Goal: Navigation & Orientation: Find specific page/section

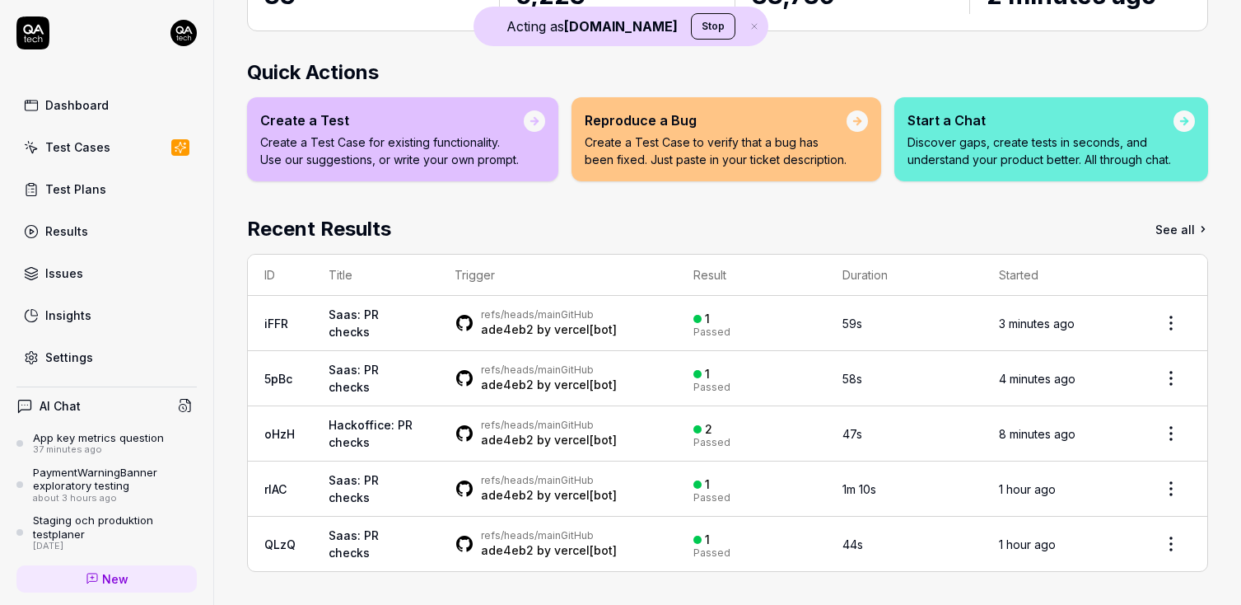
scroll to position [193, 0]
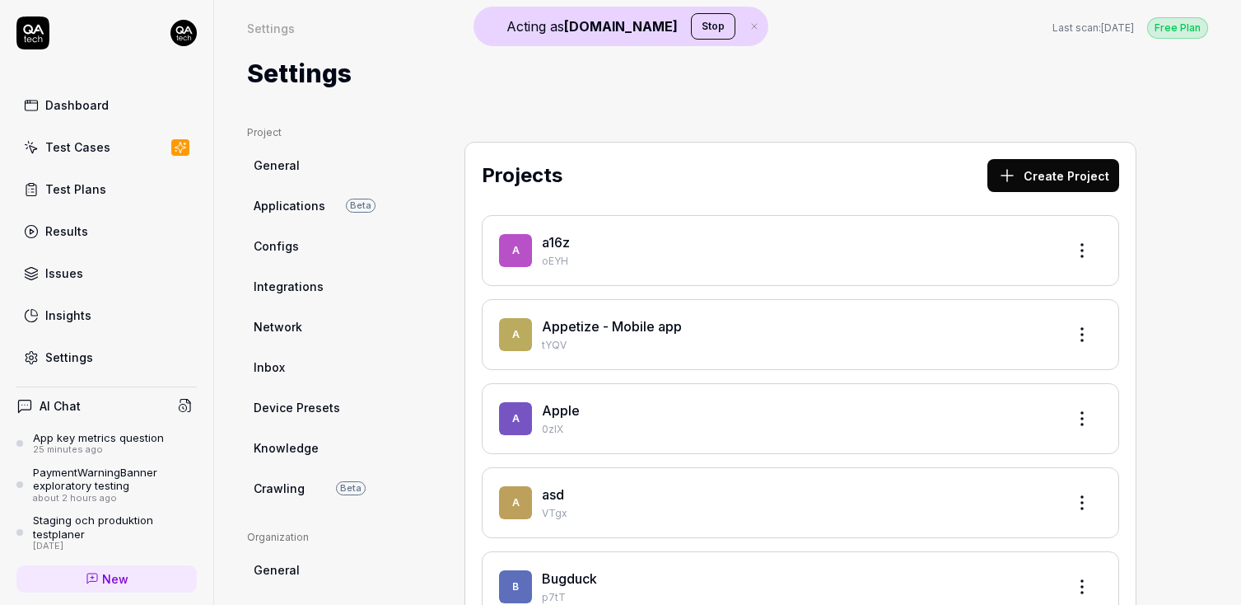
scroll to position [207, 0]
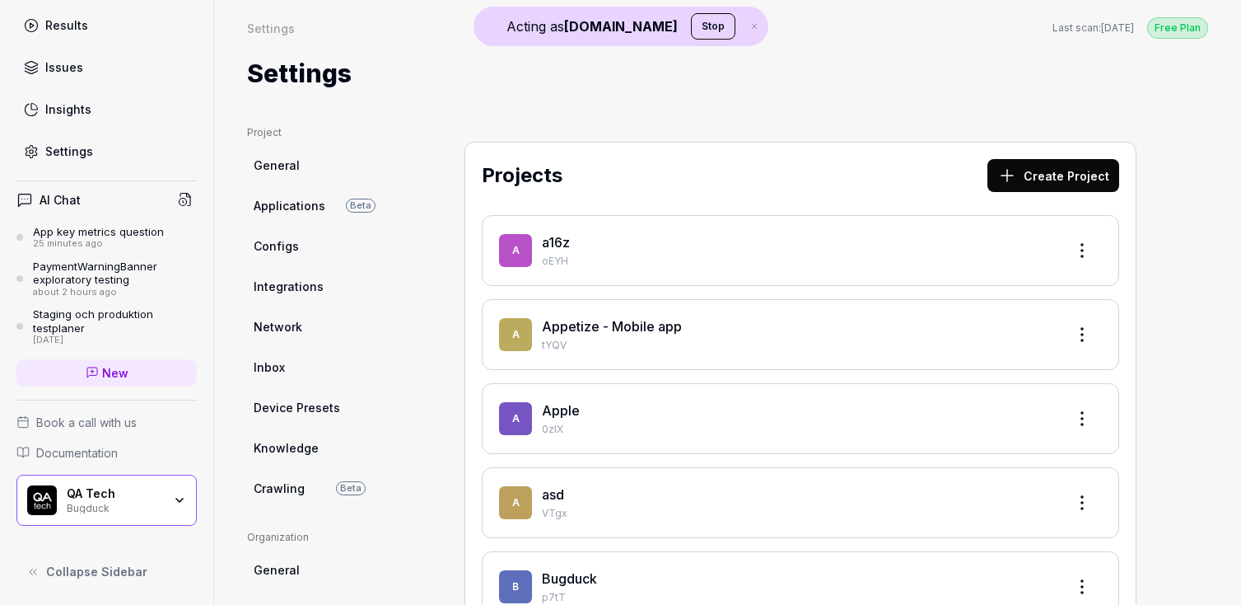
click at [82, 492] on div "QA Tech" at bounding box center [115, 493] width 96 height 15
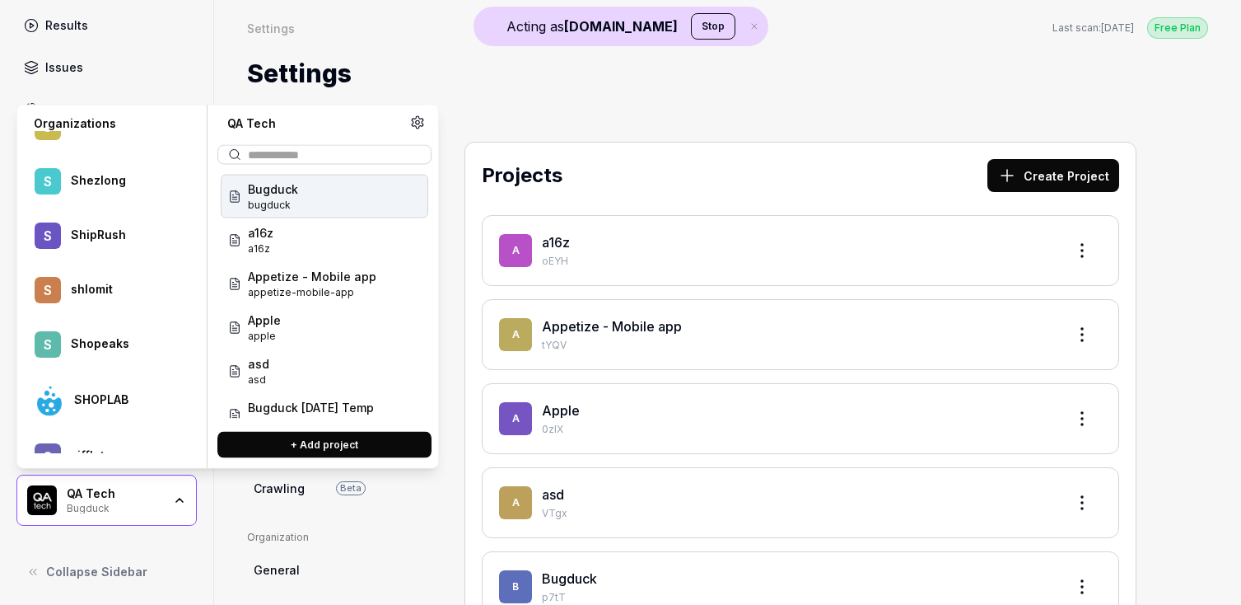
scroll to position [58449, 0]
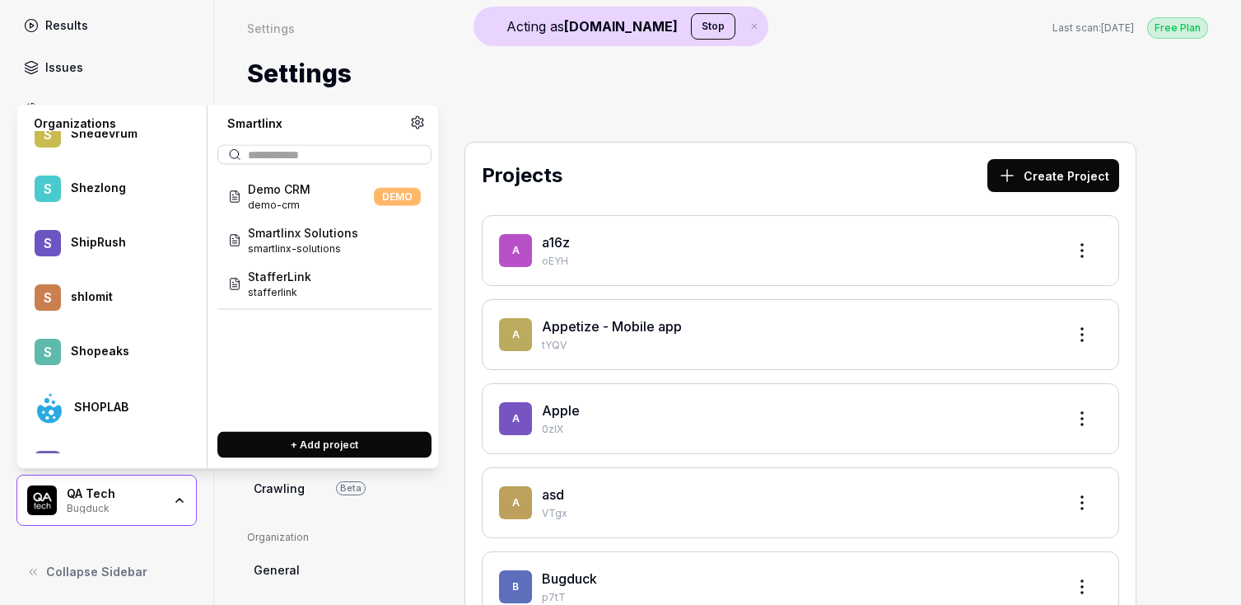
click at [313, 232] on span "Smartlinx Solutions" at bounding box center [303, 232] width 110 height 17
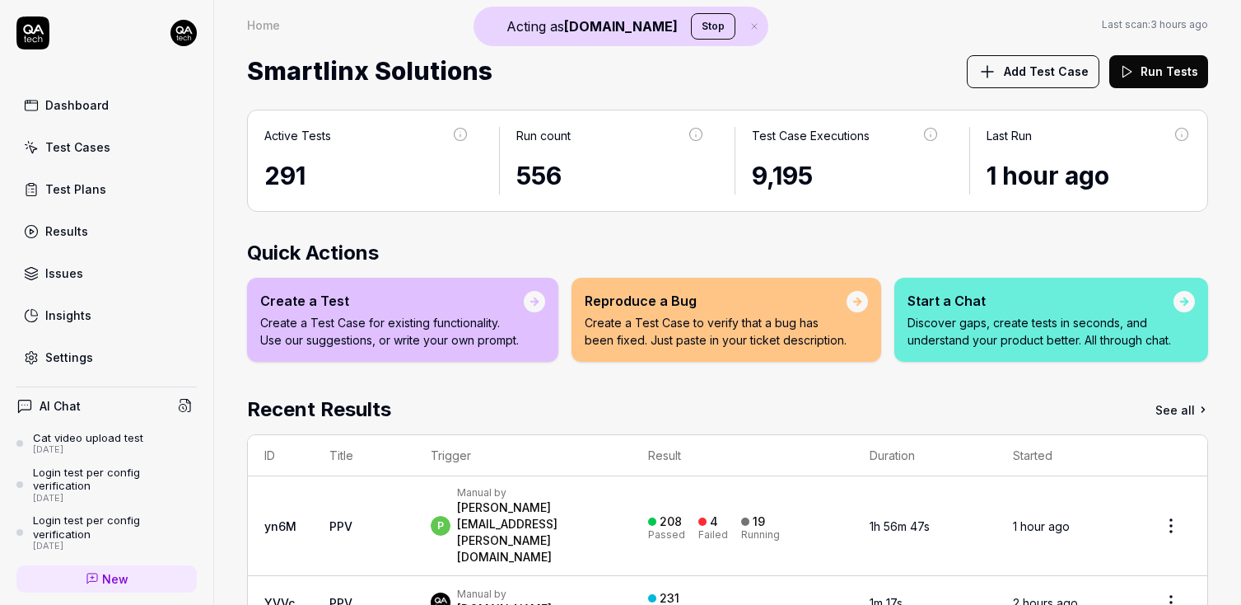
click at [54, 234] on div "Results" at bounding box center [66, 230] width 43 height 17
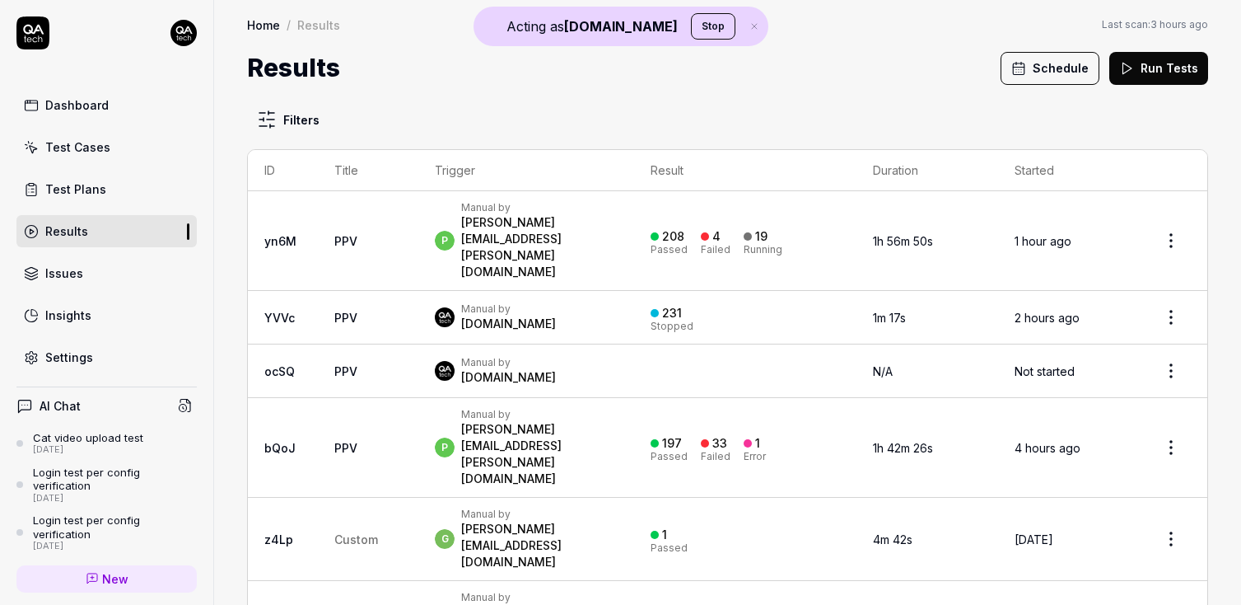
click at [285, 234] on link "yn6M" at bounding box center [280, 241] width 32 height 14
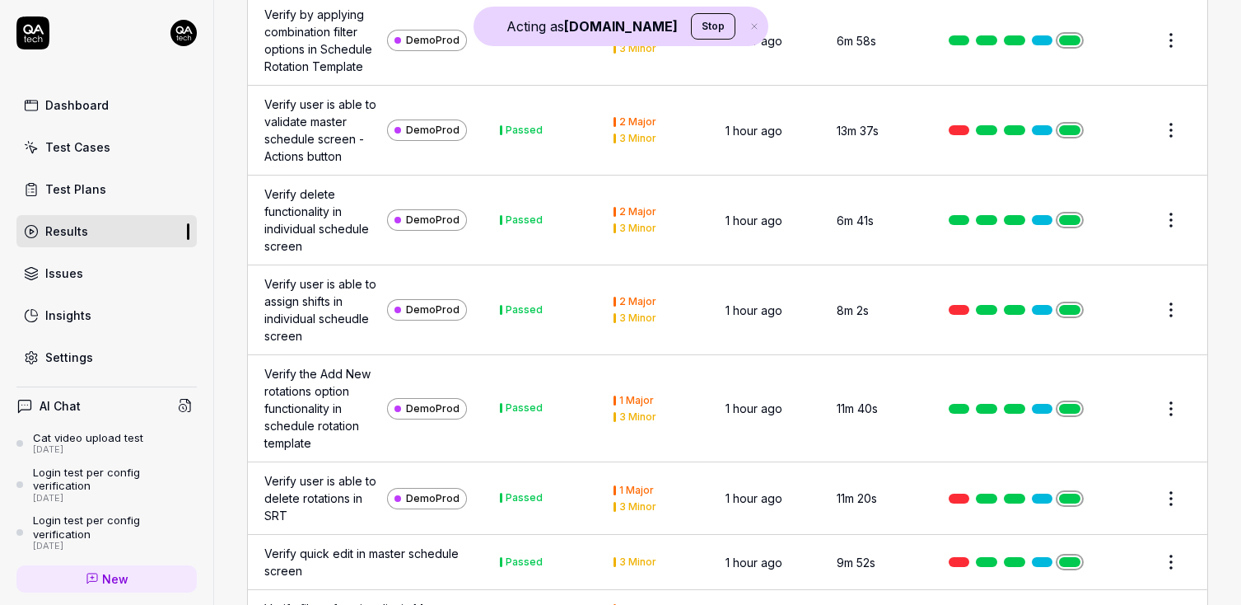
scroll to position [5776, 0]
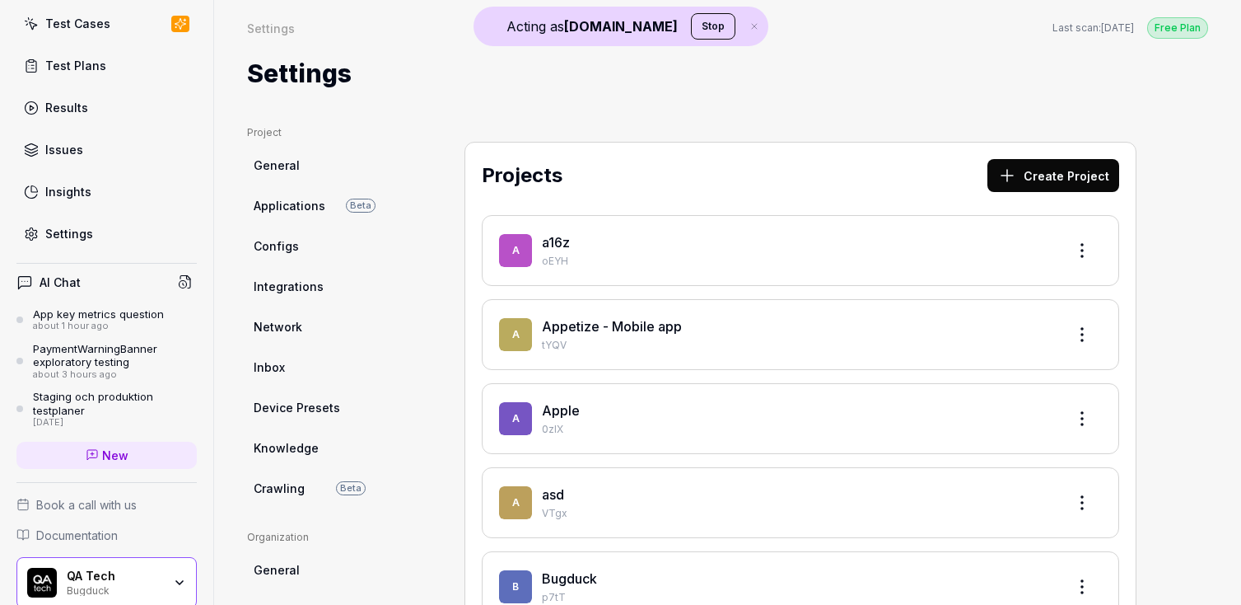
scroll to position [207, 0]
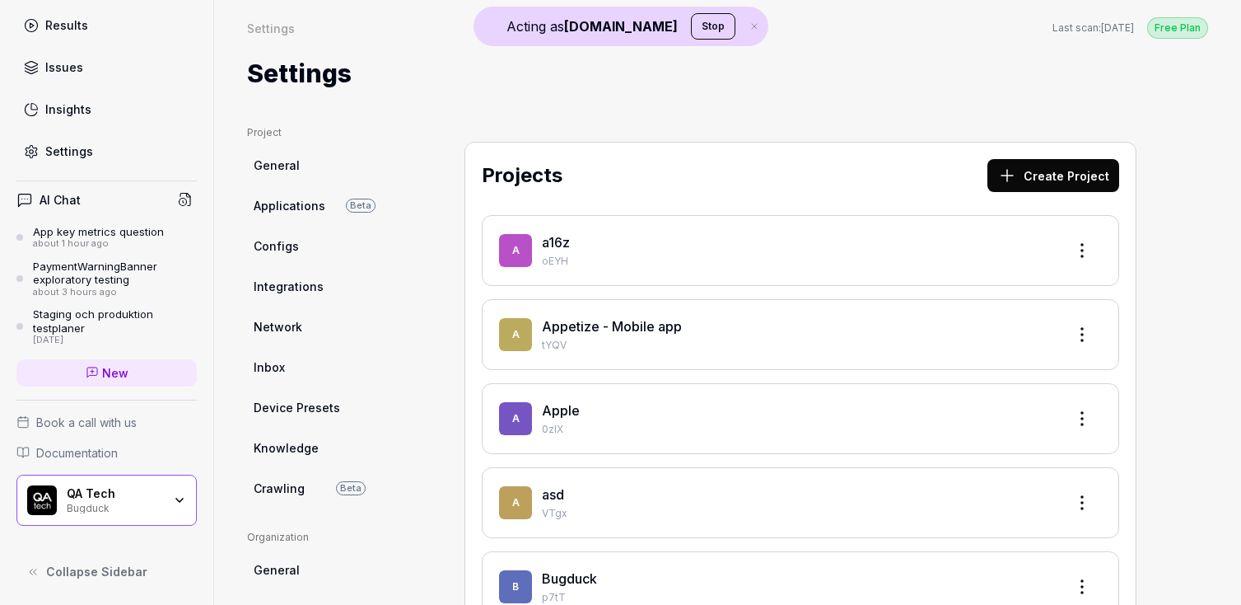
click at [95, 484] on div "QA Tech Bugduck" at bounding box center [106, 499] width 180 height 51
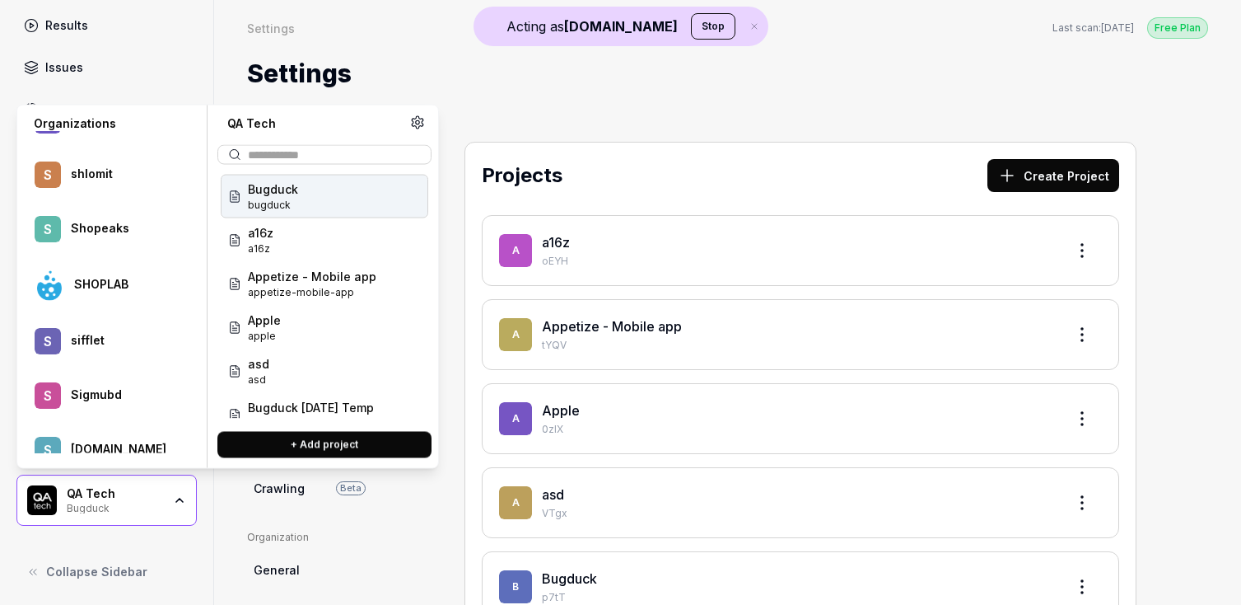
scroll to position [58559, 0]
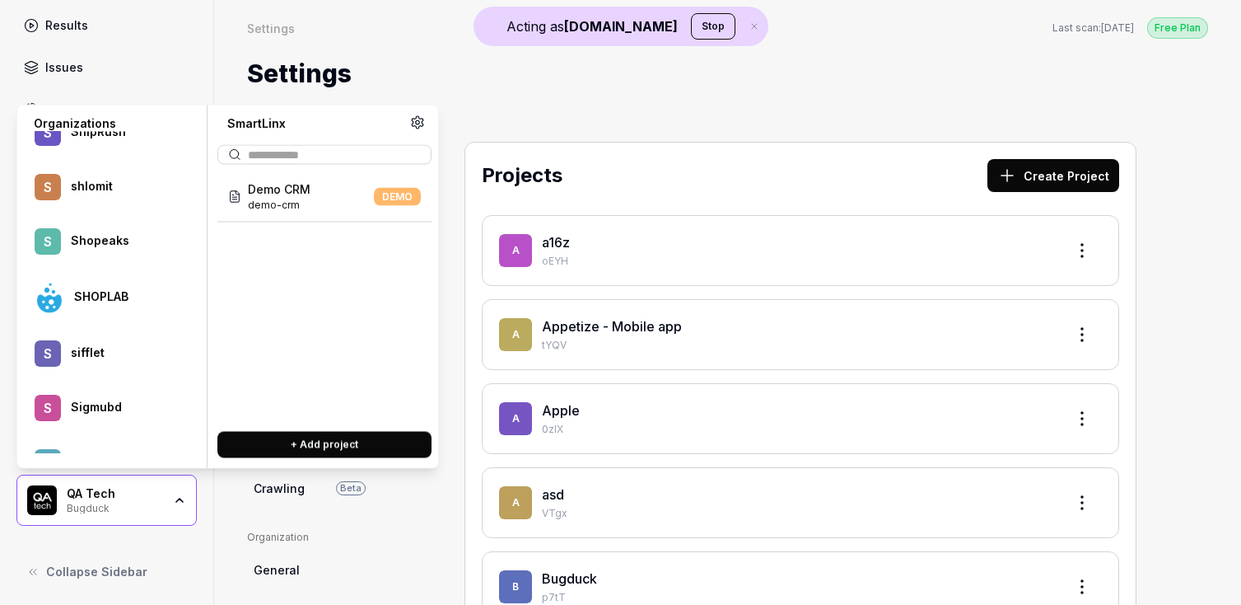
click at [102, 246] on menu "QA Tech Valhalla - - 0 01 1 1 1 111 1 1212 1 1440 2 2 Hour Learning 2 2C 2 2two…" at bounding box center [110, 292] width 173 height 321
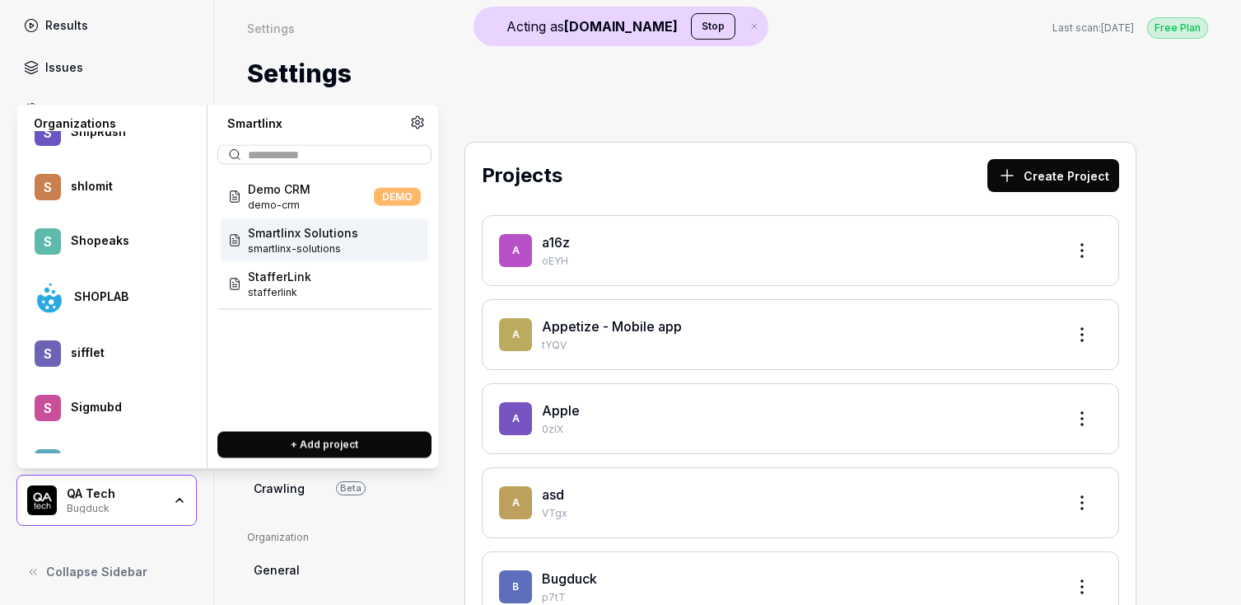
click at [267, 249] on span "smartlinx-solutions" at bounding box center [303, 248] width 110 height 15
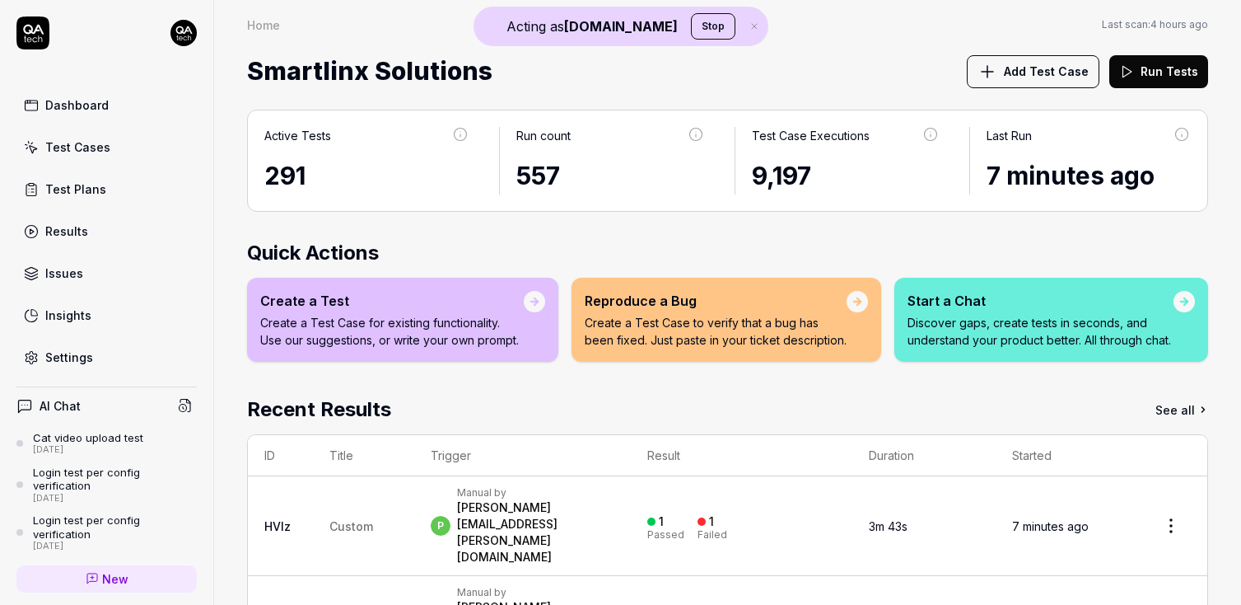
click at [77, 187] on div "Test Plans" at bounding box center [75, 188] width 61 height 17
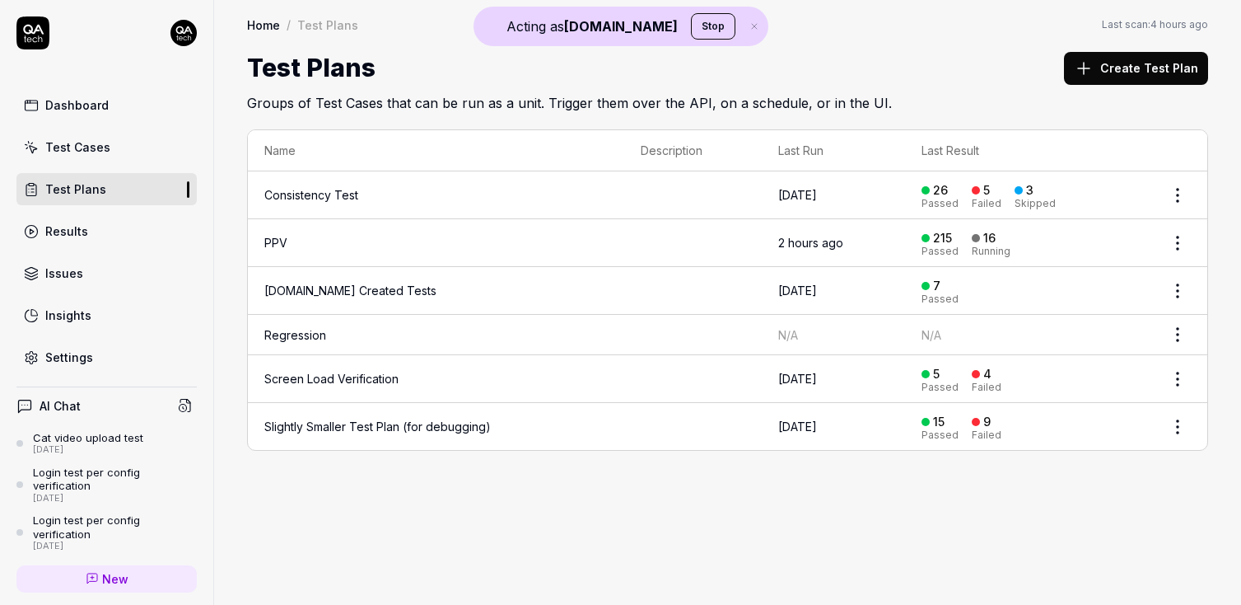
click at [86, 153] on div "Test Cases" at bounding box center [77, 146] width 65 height 17
click at [73, 187] on div "Test Plans" at bounding box center [75, 188] width 61 height 17
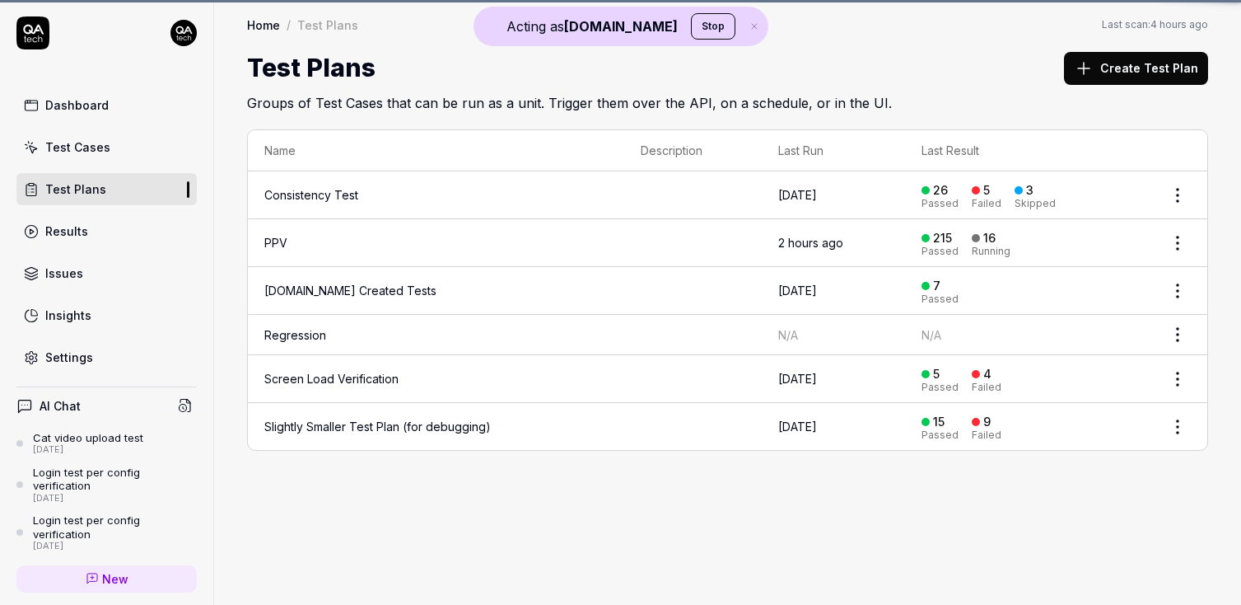
click at [73, 187] on div "Test Plans" at bounding box center [75, 188] width 61 height 17
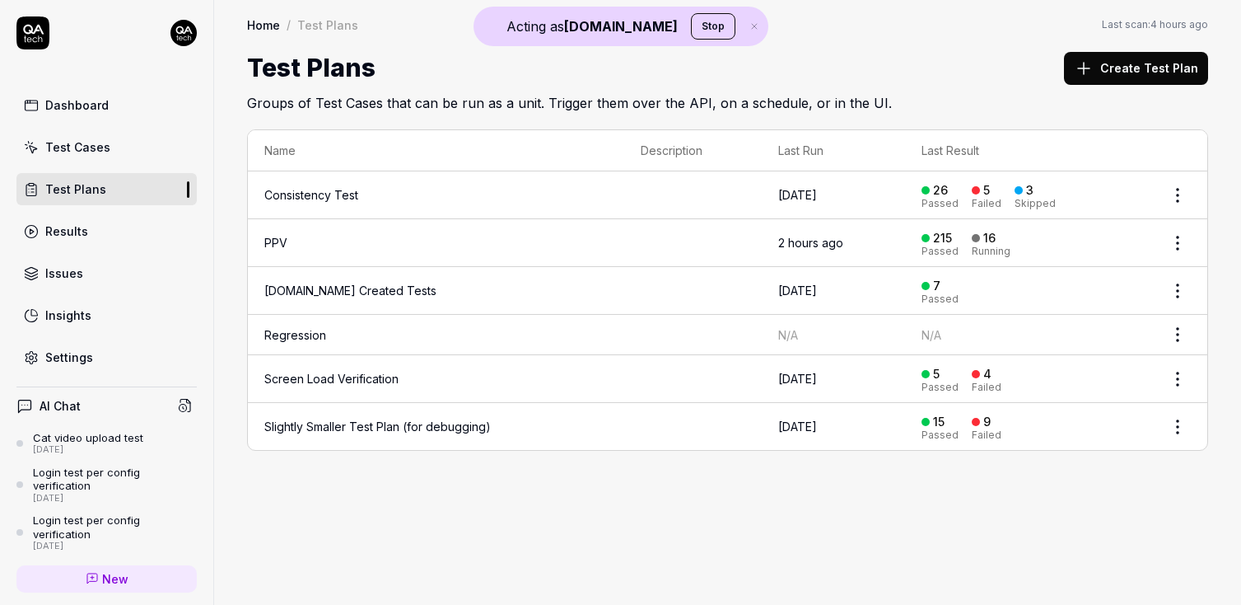
click at [73, 187] on div "Test Plans" at bounding box center [75, 188] width 61 height 17
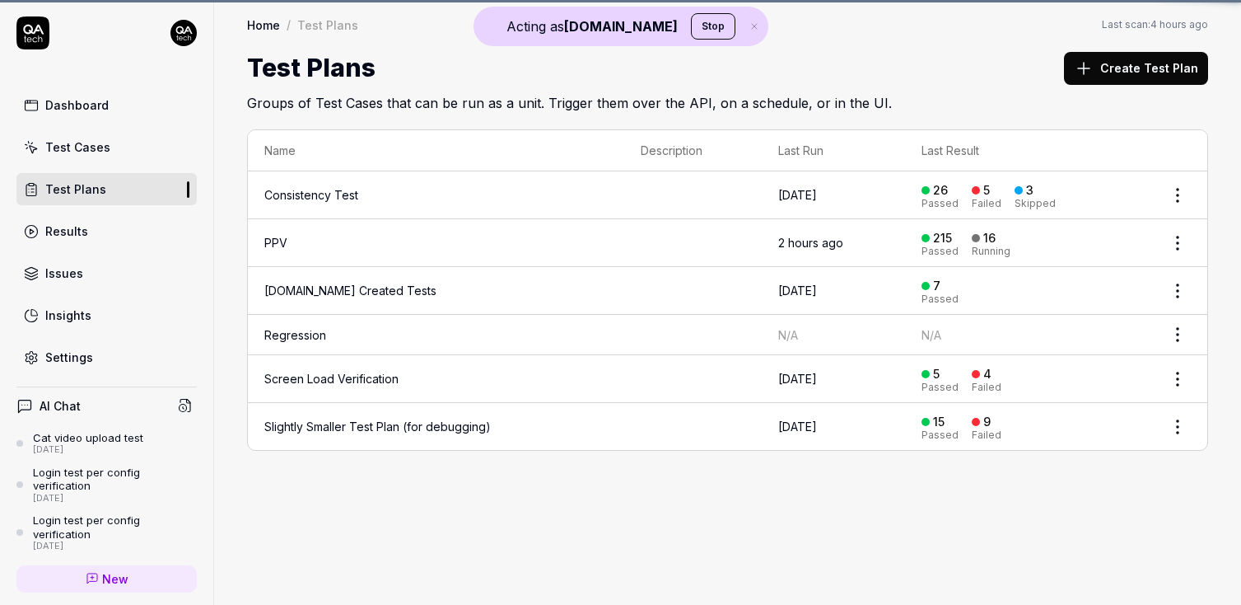
click at [73, 187] on div "Test Plans" at bounding box center [75, 188] width 61 height 17
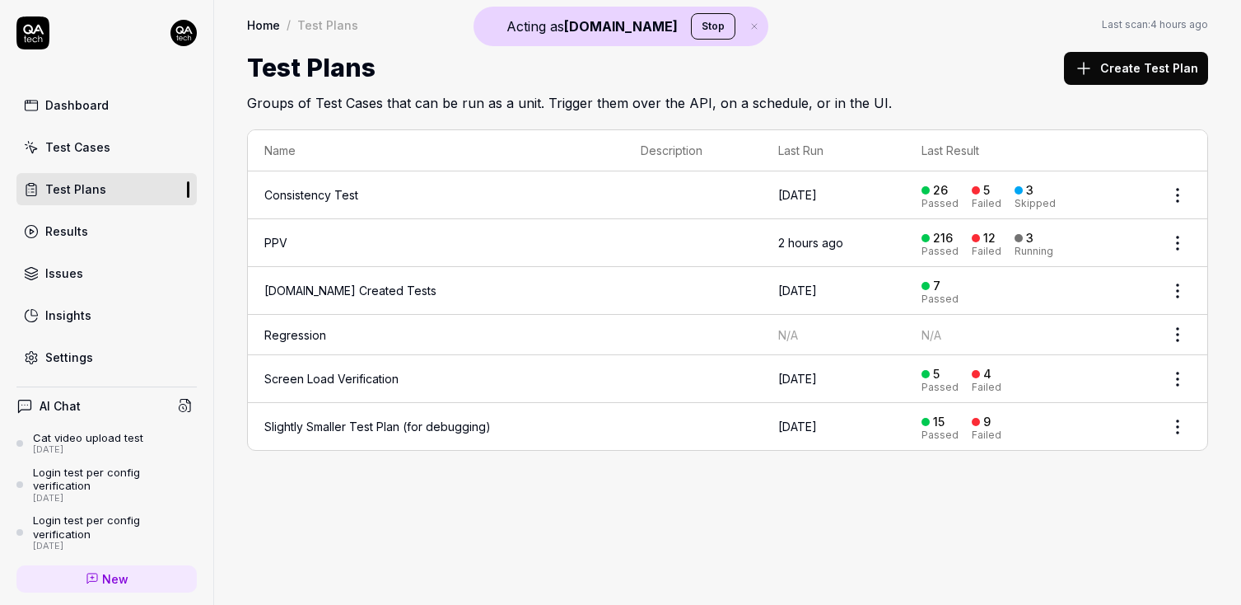
click at [271, 241] on link "PPV" at bounding box center [275, 243] width 23 height 14
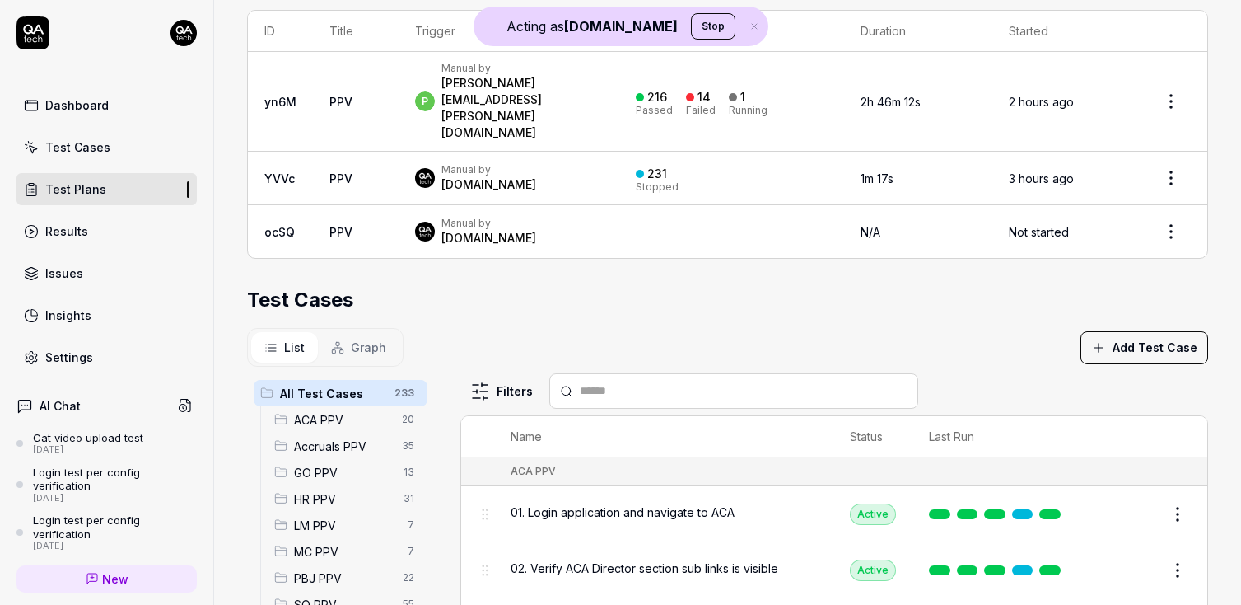
scroll to position [437, 0]
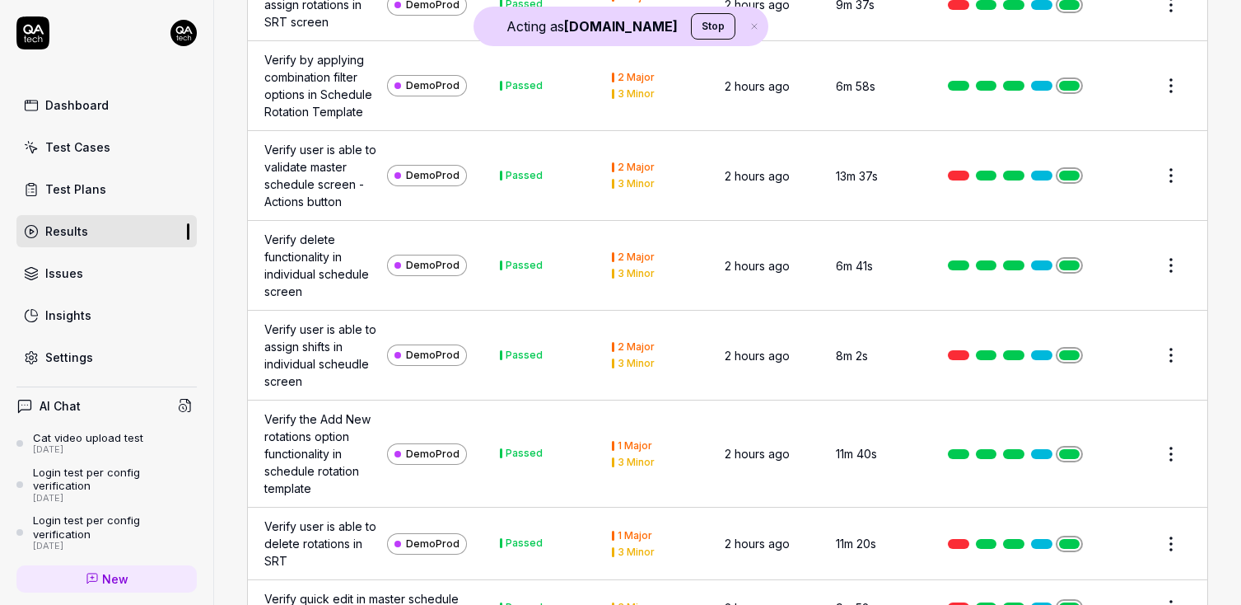
scroll to position [6093, 0]
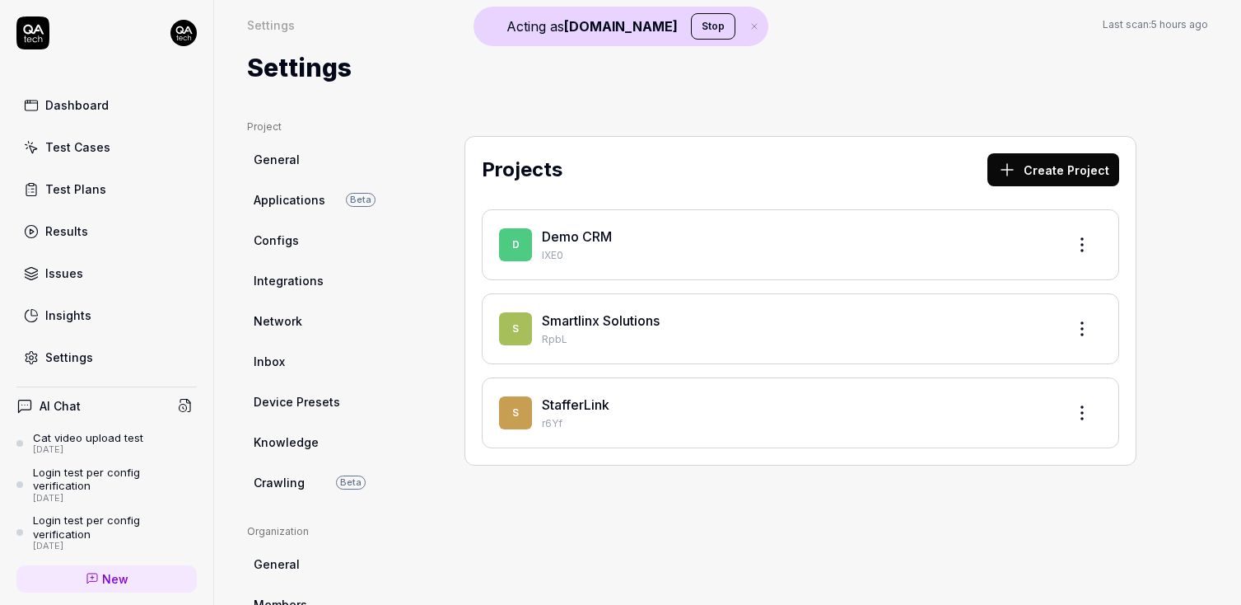
scroll to position [204, 0]
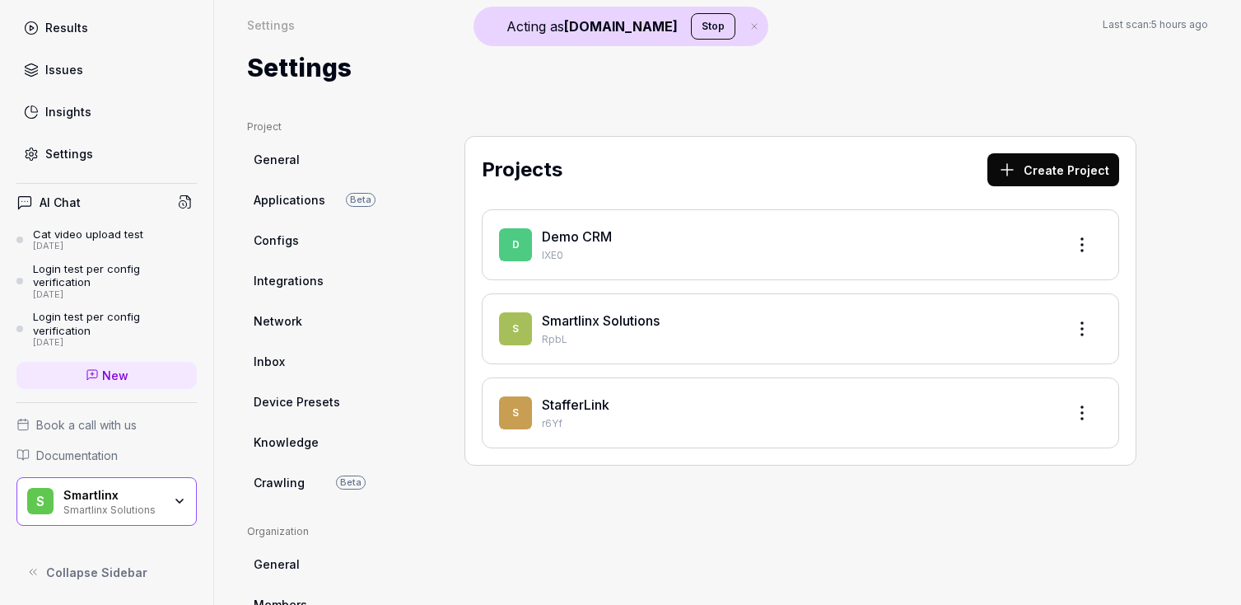
click at [81, 509] on div "Smartlinx Solutions" at bounding box center [112, 508] width 99 height 13
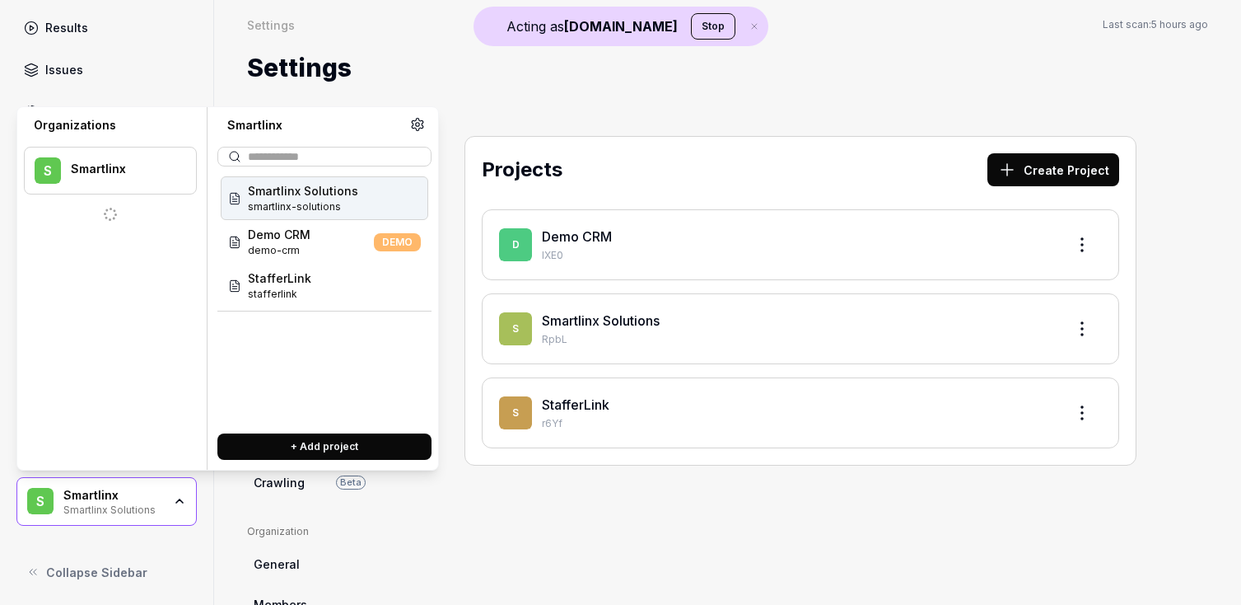
click at [691, 37] on button "Stop" at bounding box center [713, 26] width 44 height 26
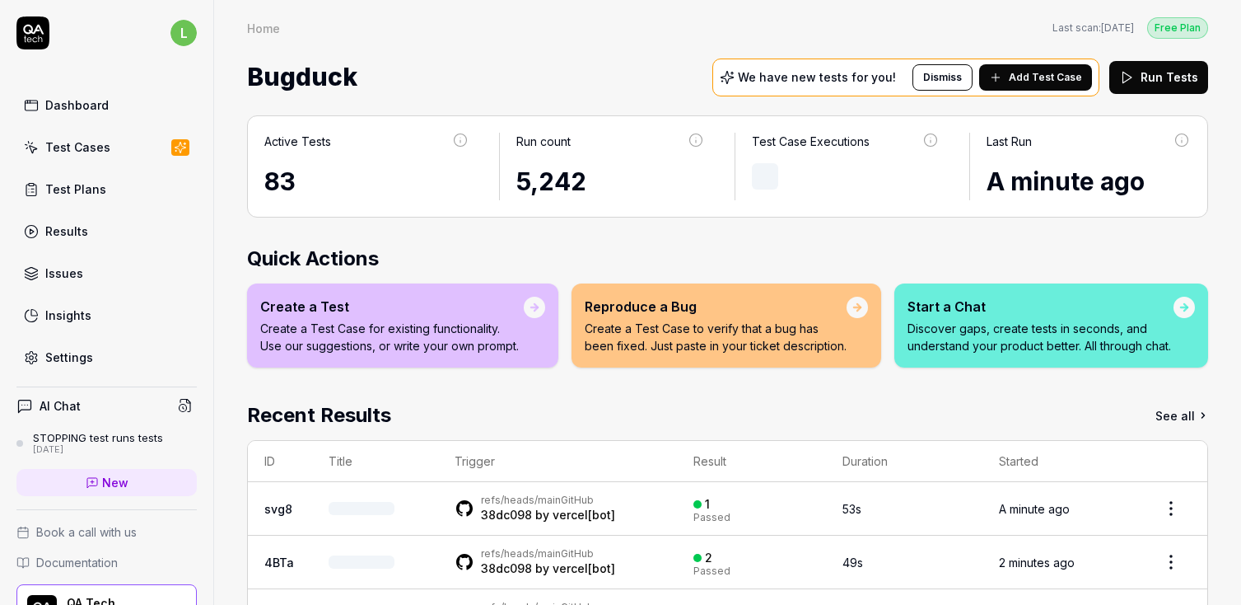
click at [82, 183] on div "Test Plans" at bounding box center [75, 188] width 61 height 17
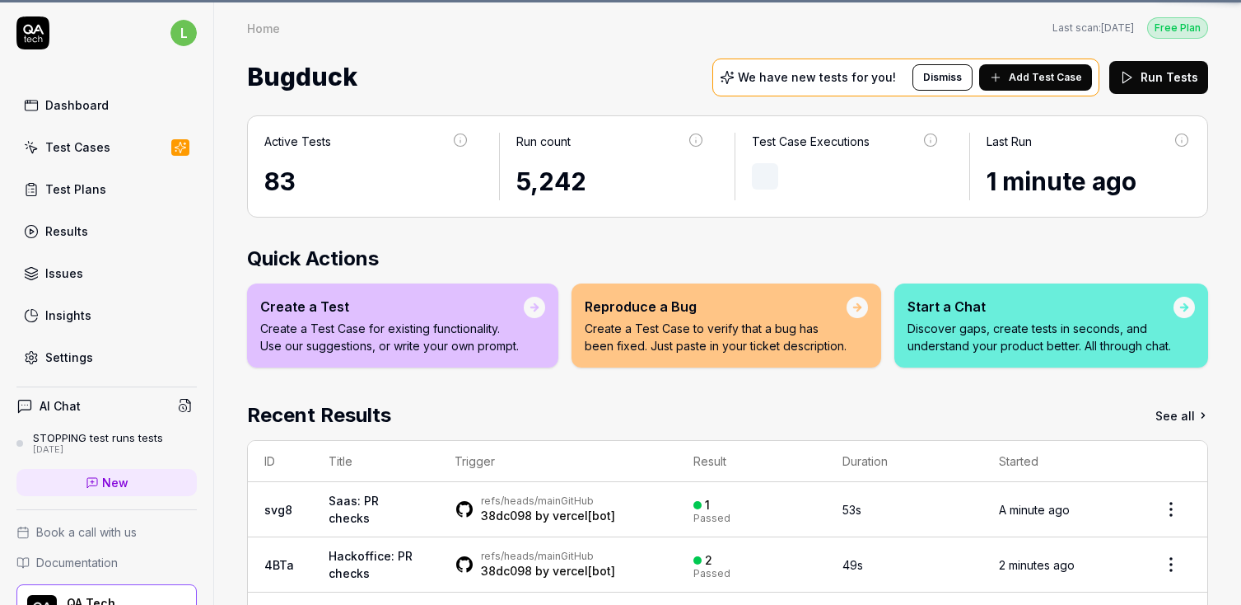
click at [87, 145] on div "Test Cases" at bounding box center [77, 146] width 65 height 17
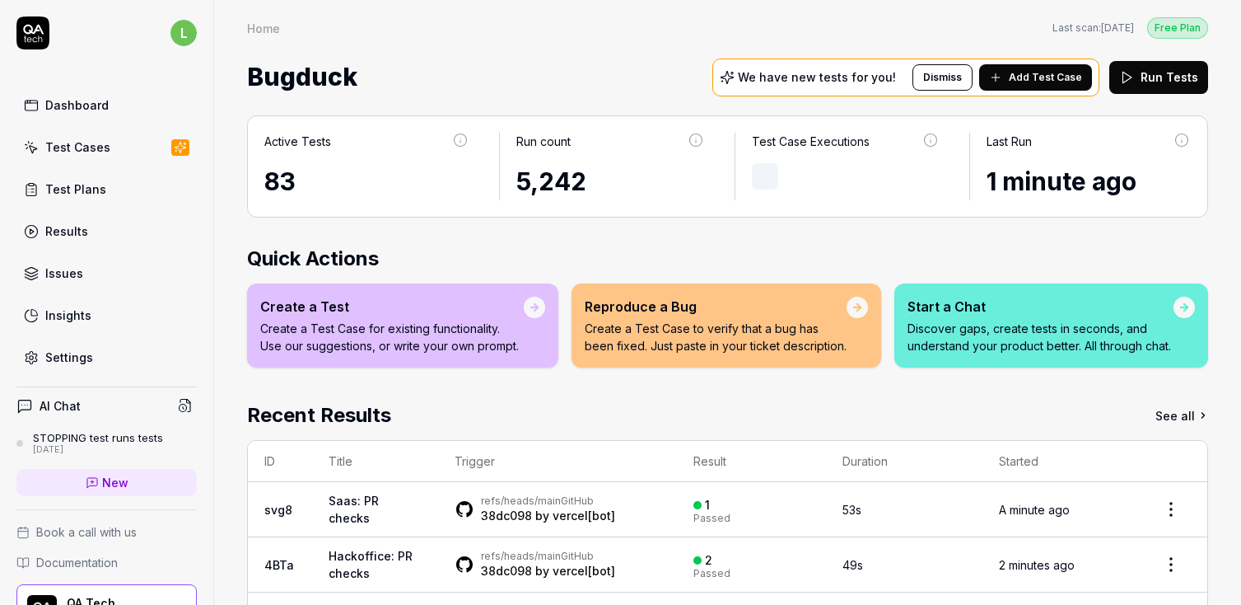
click at [87, 145] on div "Test Cases" at bounding box center [77, 146] width 65 height 17
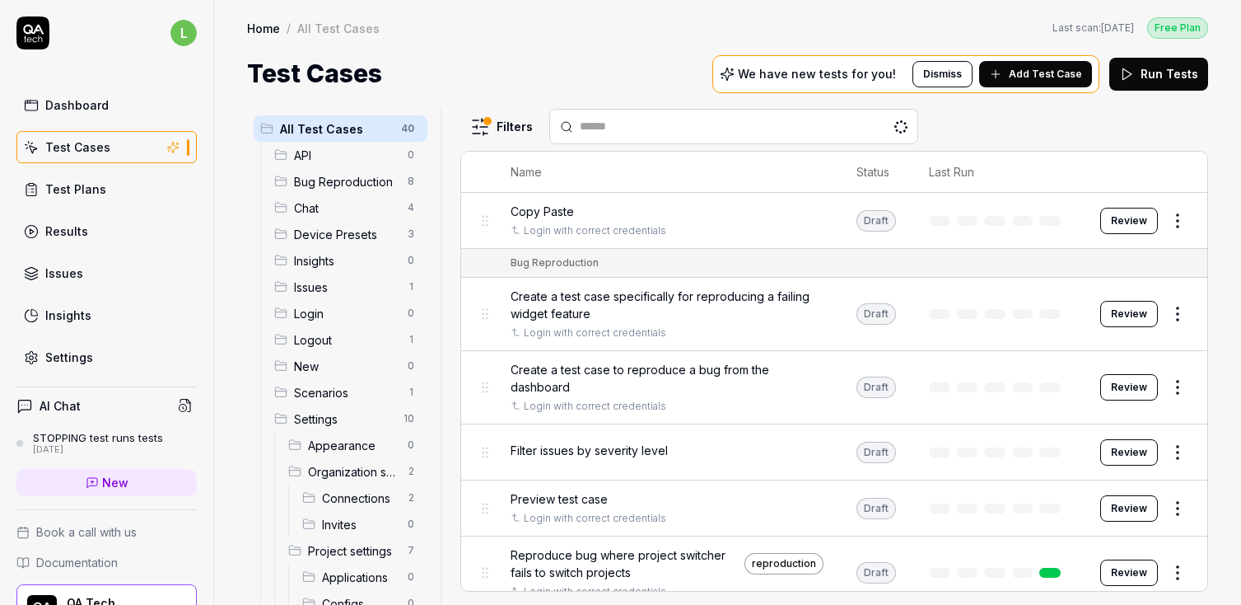
click at [778, 128] on input "text" at bounding box center [744, 126] width 328 height 17
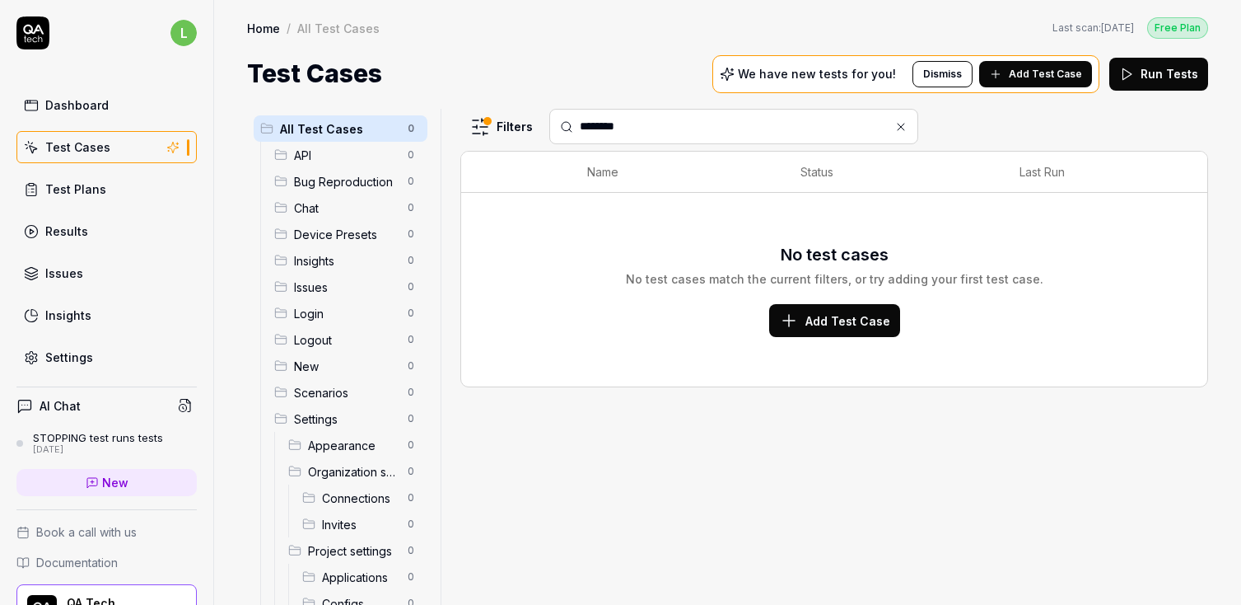
type input "*********"
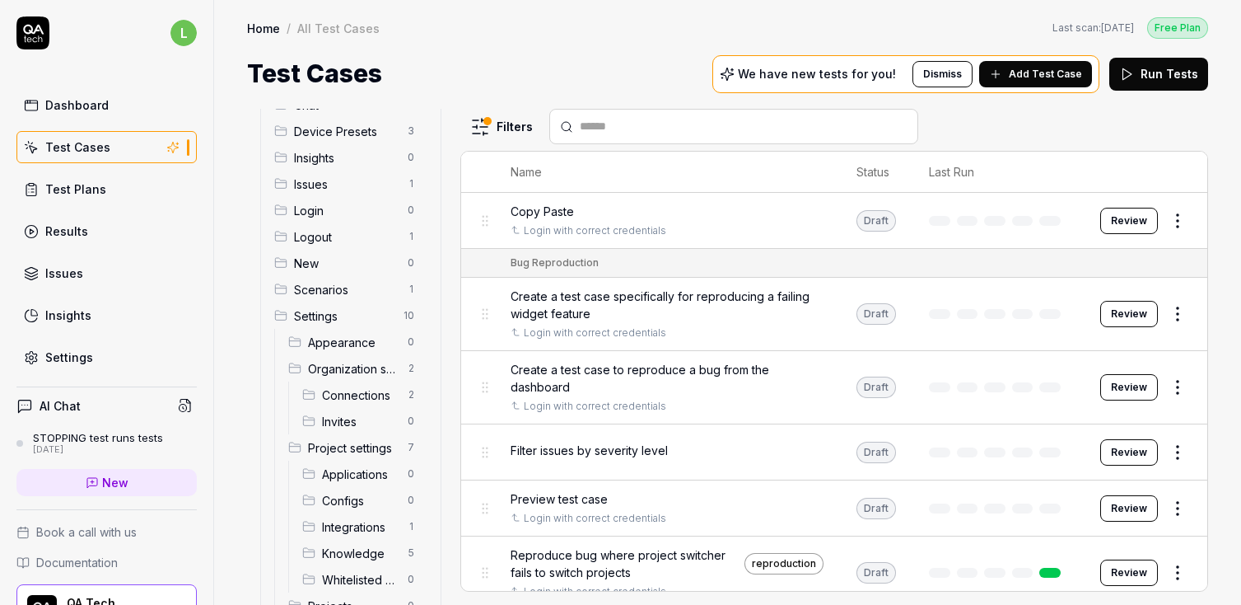
scroll to position [116, 0]
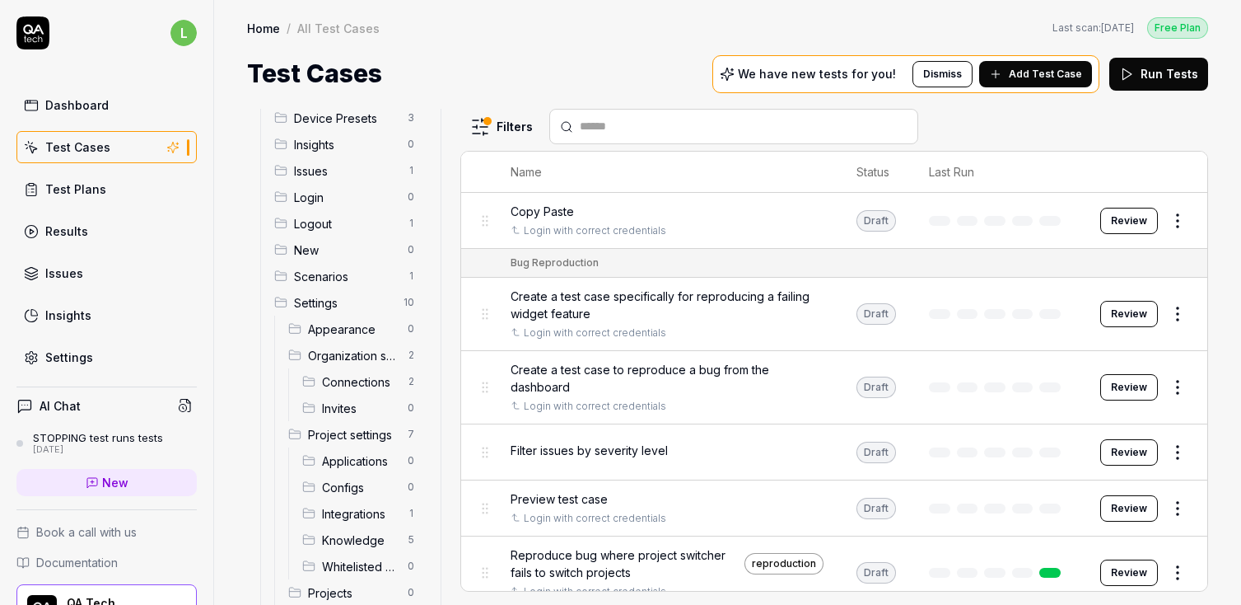
click at [372, 373] on span "Connections" at bounding box center [360, 381] width 76 height 17
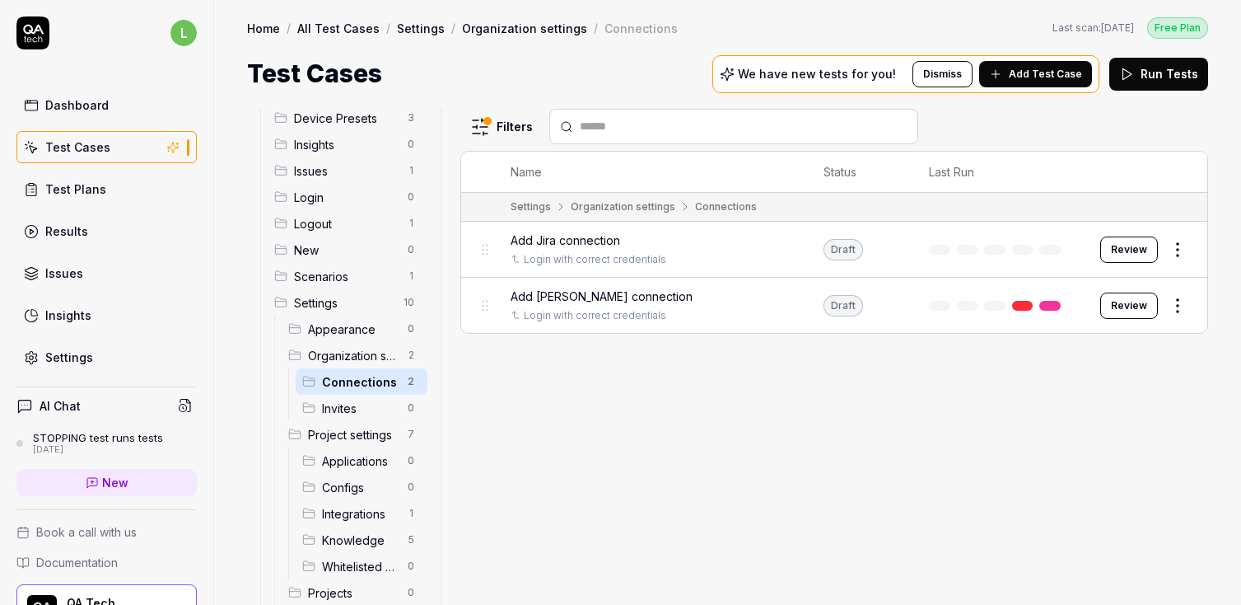
click at [353, 413] on span "Invites" at bounding box center [360, 407] width 76 height 17
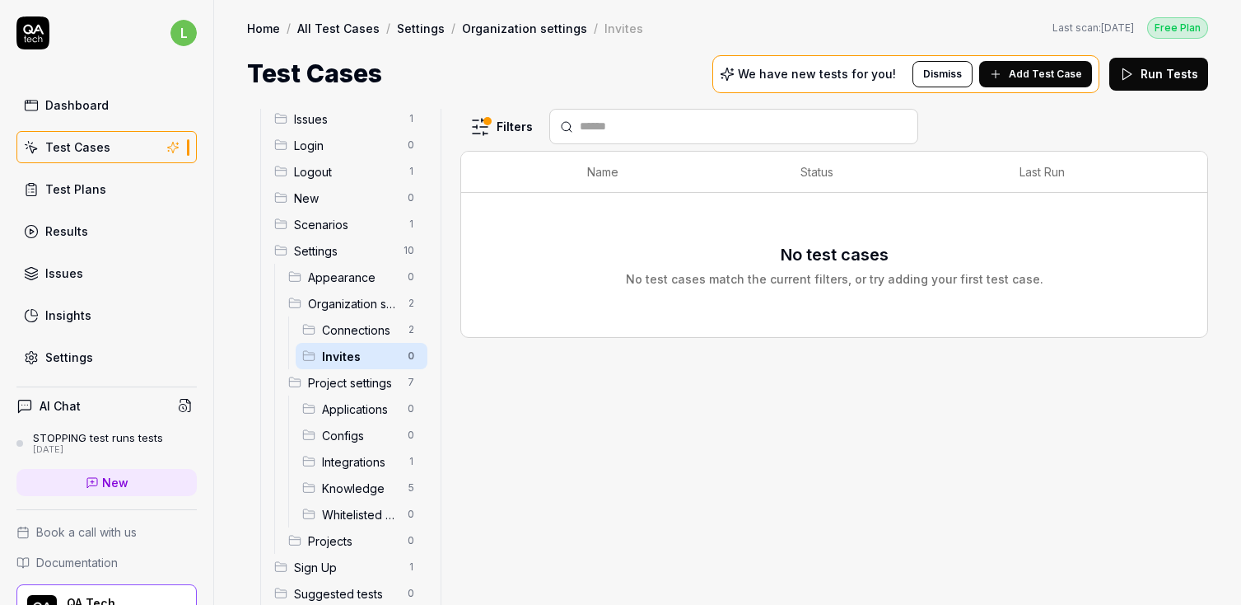
scroll to position [170, 0]
click at [365, 403] on span "Applications" at bounding box center [360, 407] width 76 height 17
click at [351, 428] on span "Configs" at bounding box center [360, 433] width 76 height 17
click at [351, 464] on span "Integrations" at bounding box center [360, 459] width 76 height 17
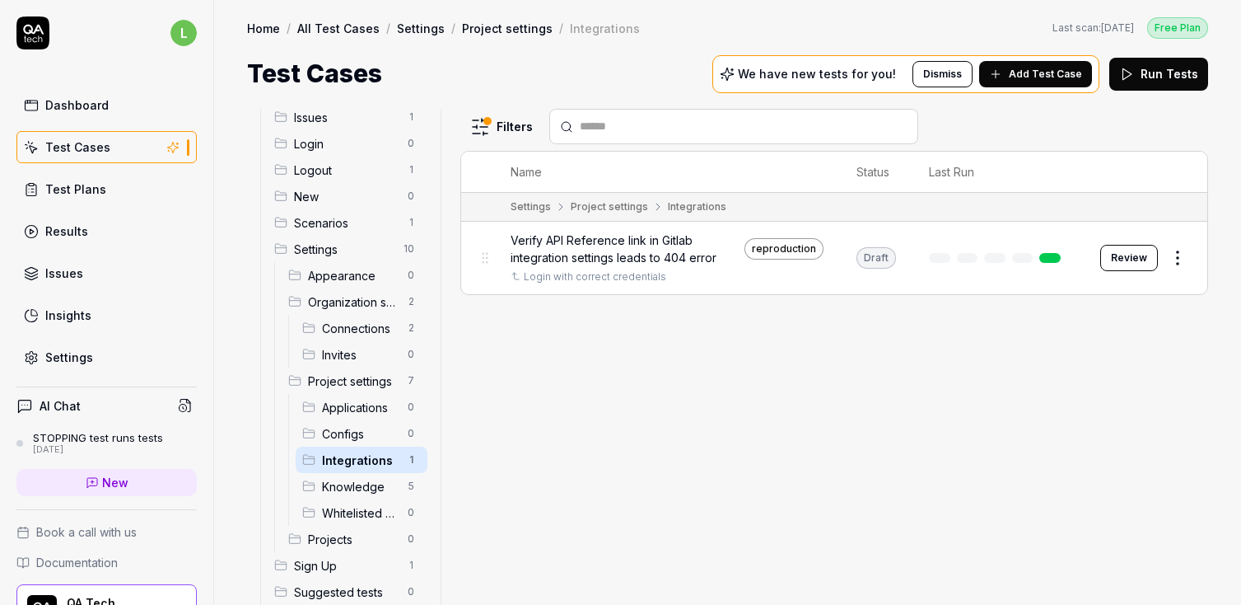
click at [350, 489] on span "Knowledge" at bounding box center [360, 486] width 76 height 17
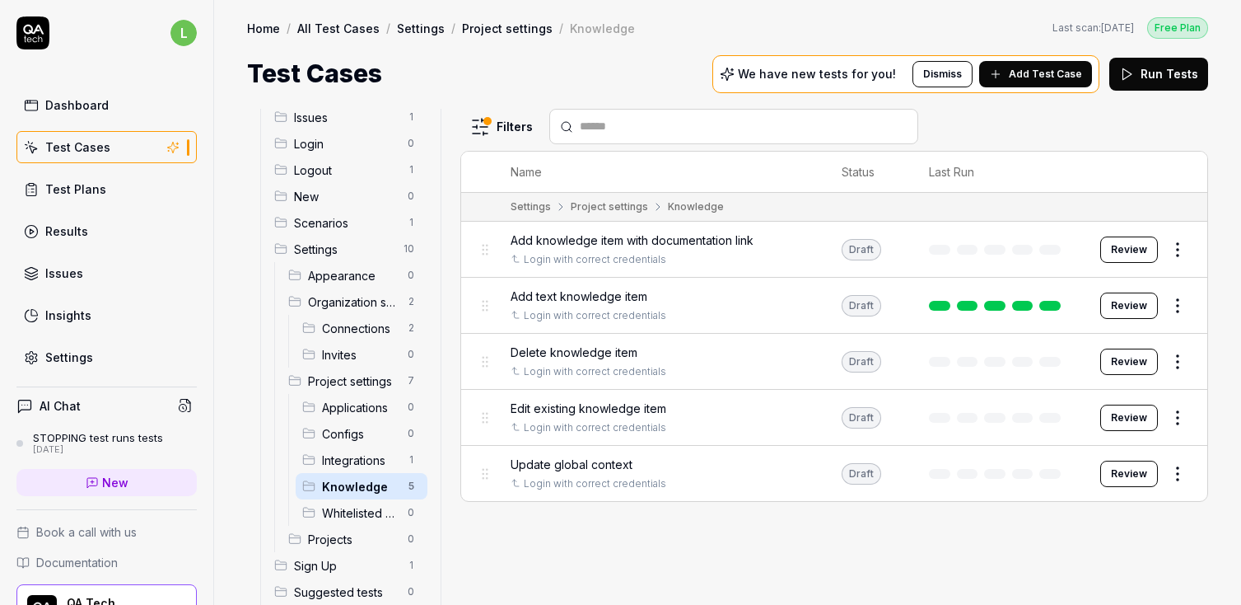
click at [357, 501] on div "Whitelisted Subdomains 0" at bounding box center [362, 512] width 132 height 26
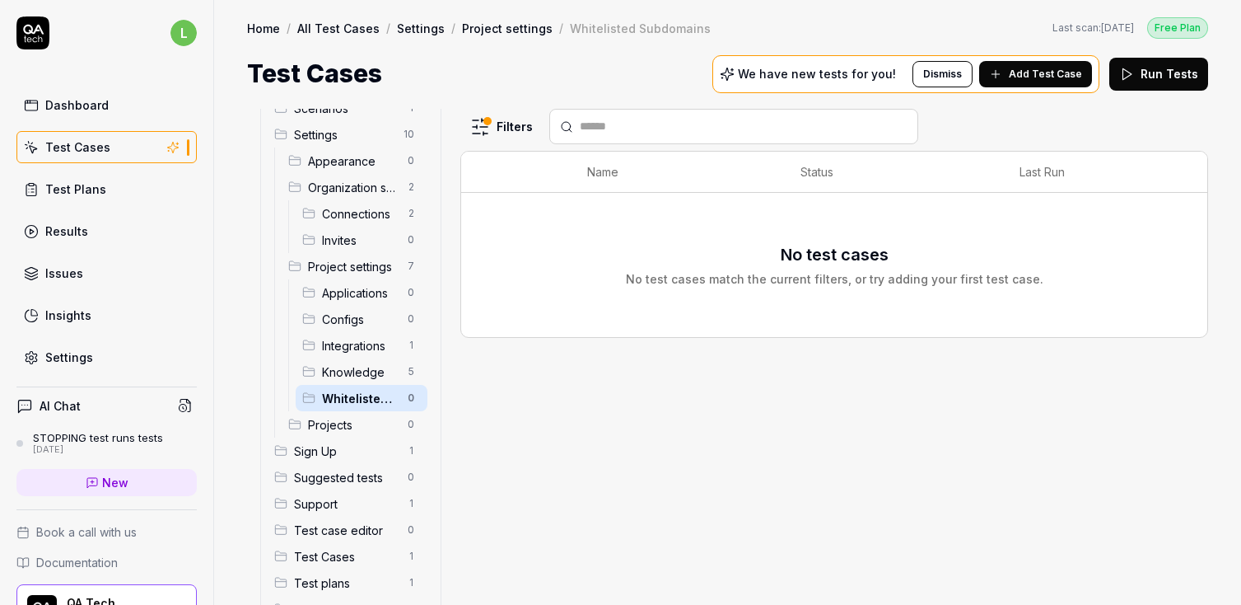
scroll to position [327, 0]
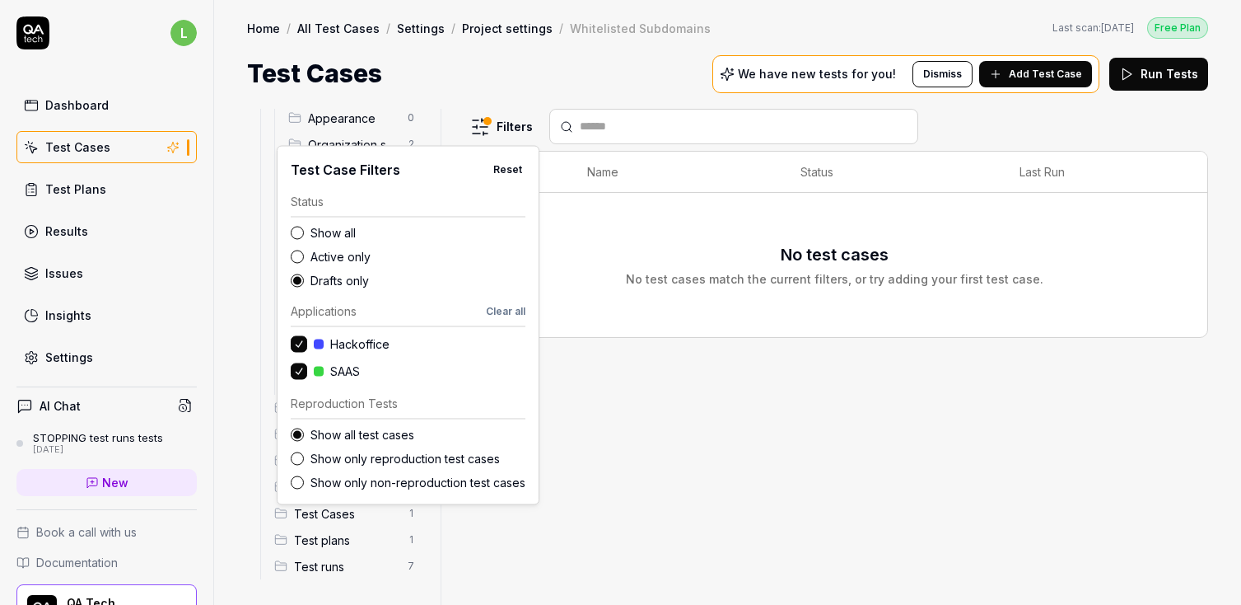
click at [484, 119] on html "l Dashboard Test Cases Test Plans Results Issues Insights Settings AI Chat STOP…" at bounding box center [620, 302] width 1241 height 605
click at [328, 230] on label "Show all" at bounding box center [418, 232] width 215 height 17
click at [304, 230] on button "Show all" at bounding box center [297, 232] width 13 height 13
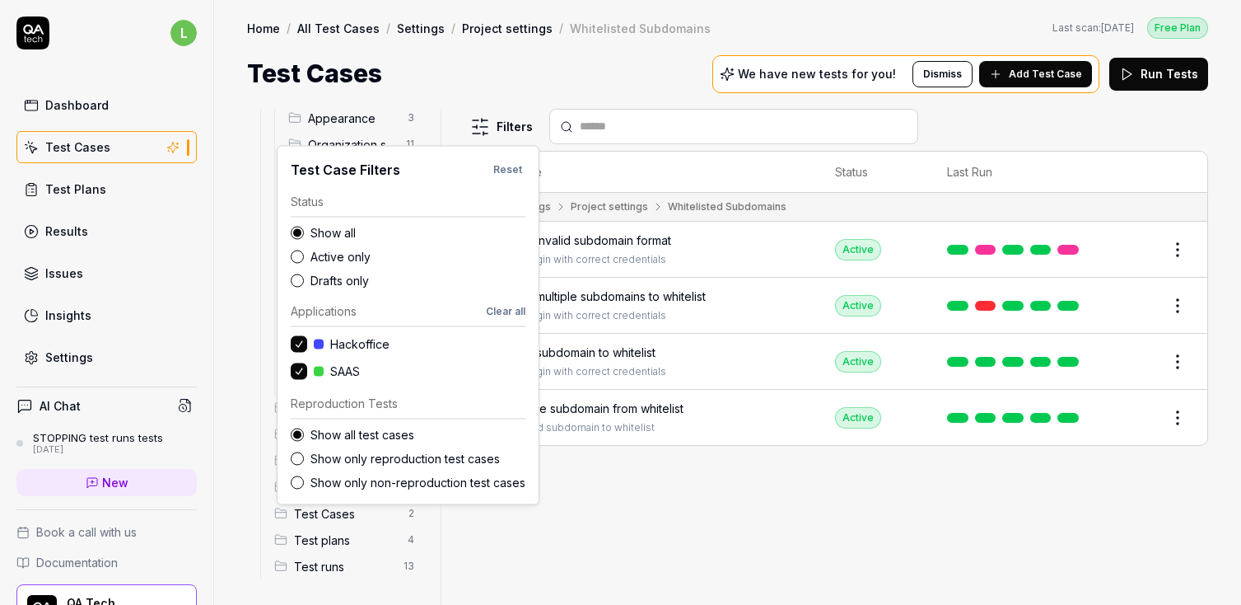
click at [719, 499] on html "l Dashboard Test Cases Test Plans Results Issues Insights Settings AI Chat STOP…" at bounding box center [620, 302] width 1241 height 605
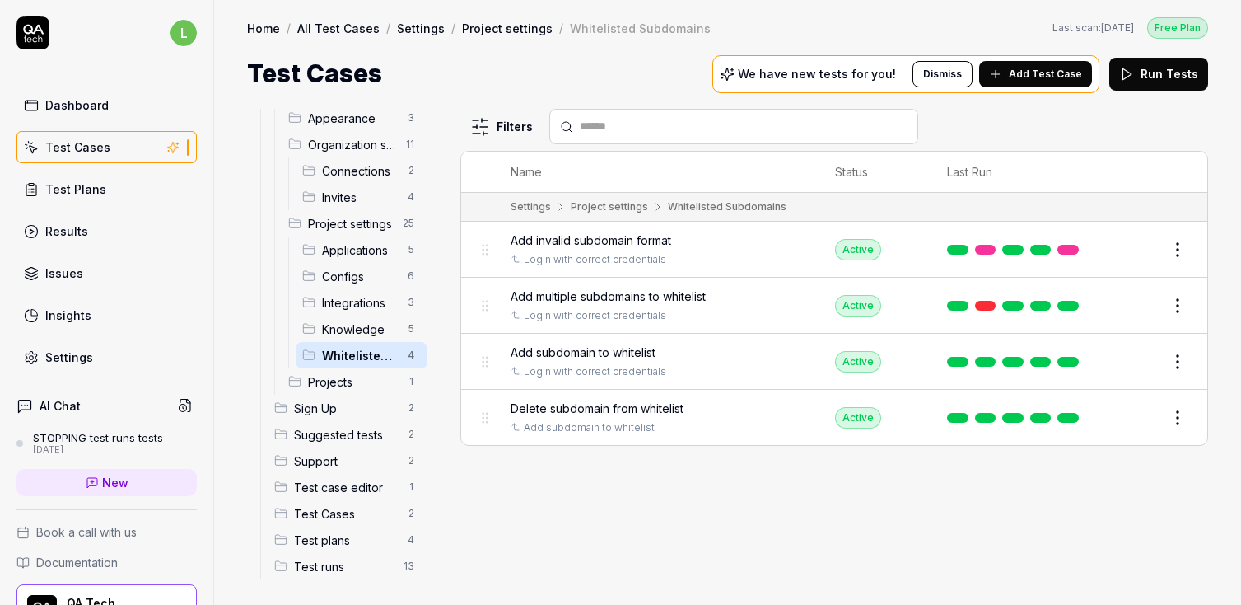
click at [618, 128] on input "text" at bounding box center [744, 126] width 328 height 17
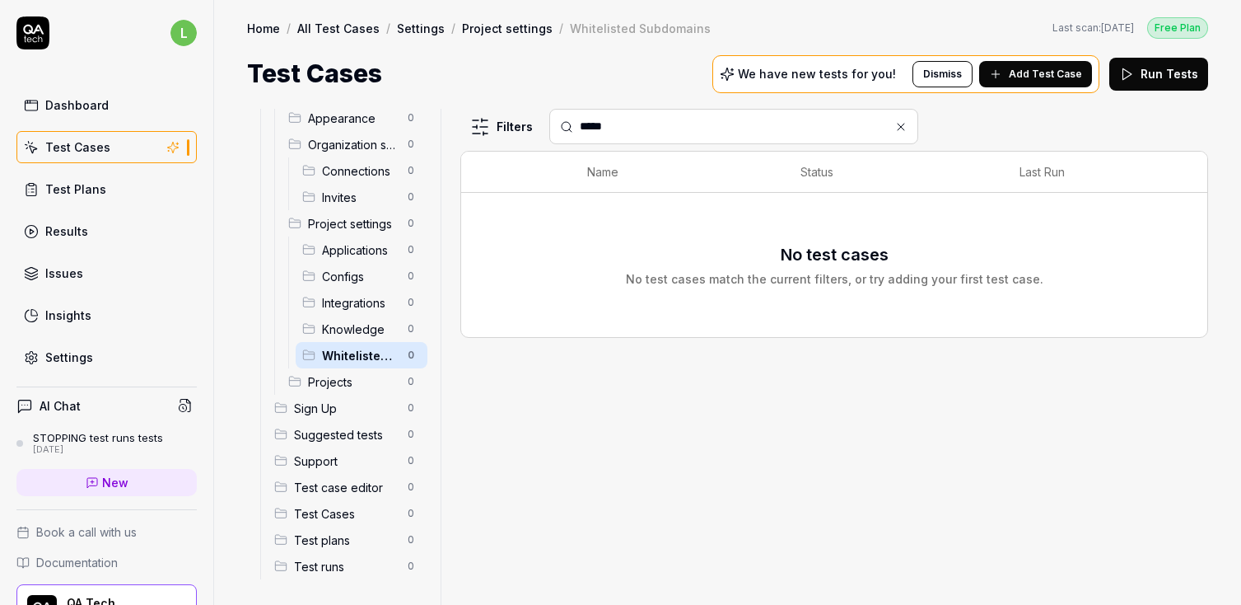
type input "******"
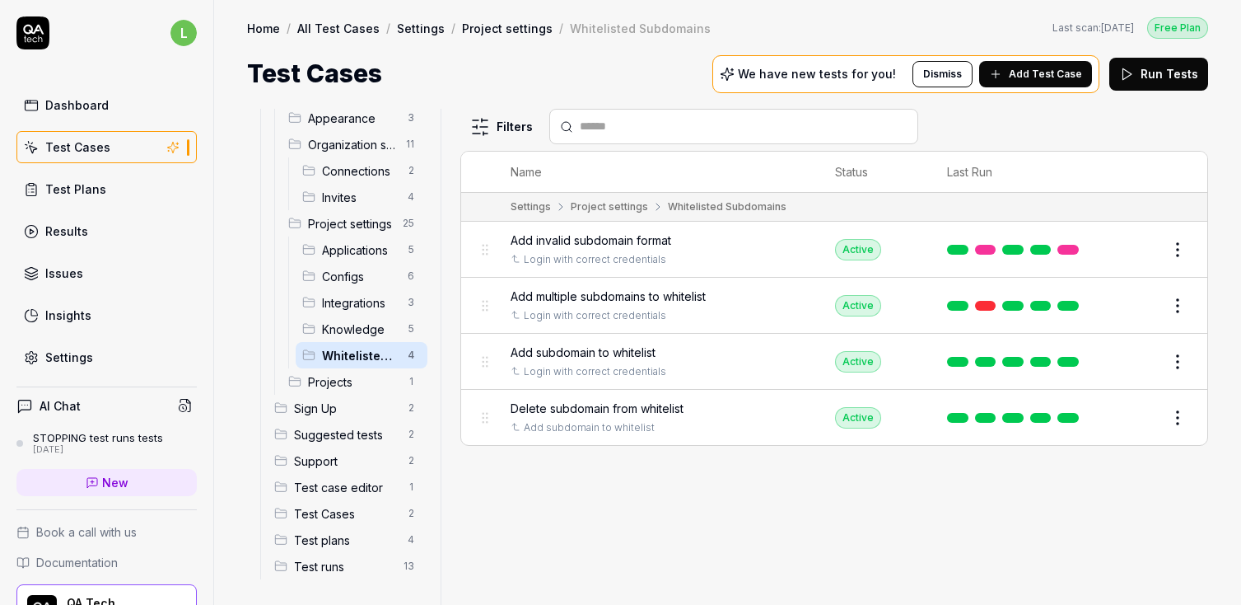
click at [315, 413] on span "Sign Up" at bounding box center [346, 407] width 104 height 17
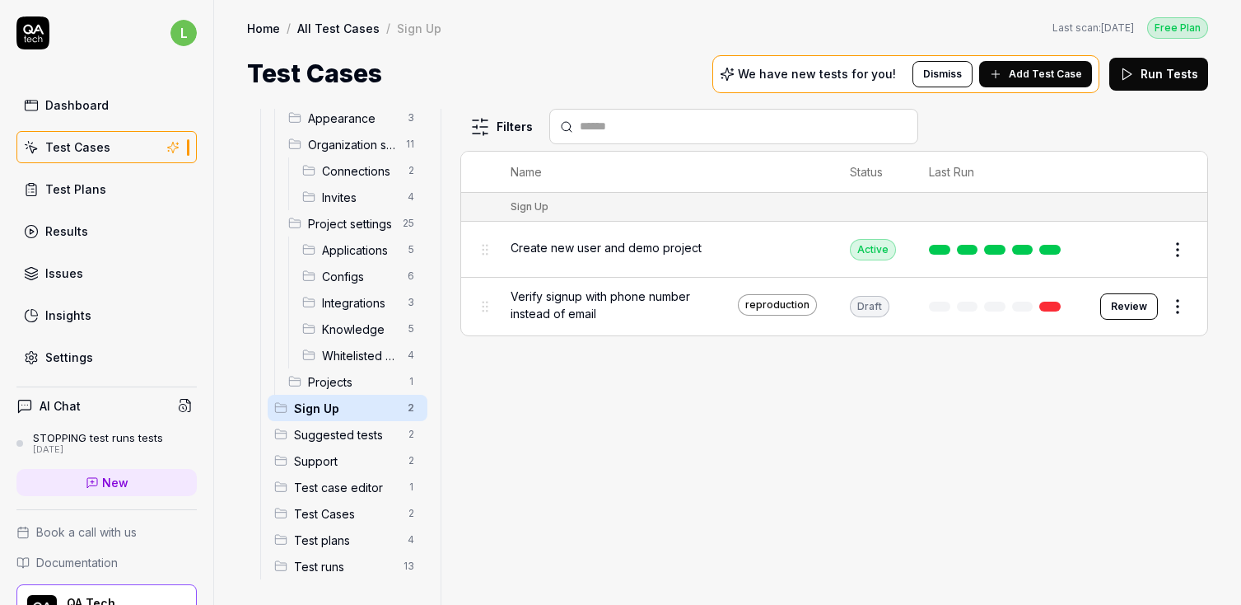
click at [347, 368] on div "Projects 1" at bounding box center [355, 381] width 146 height 26
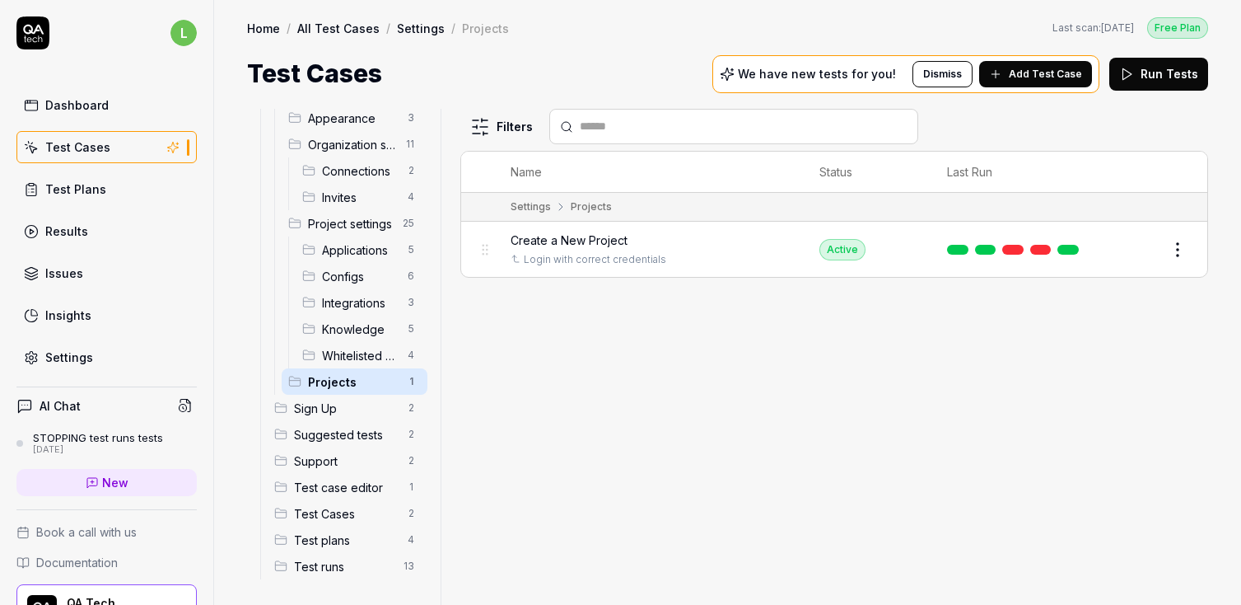
click at [340, 354] on span "Whitelisted Subdomains" at bounding box center [360, 355] width 76 height 17
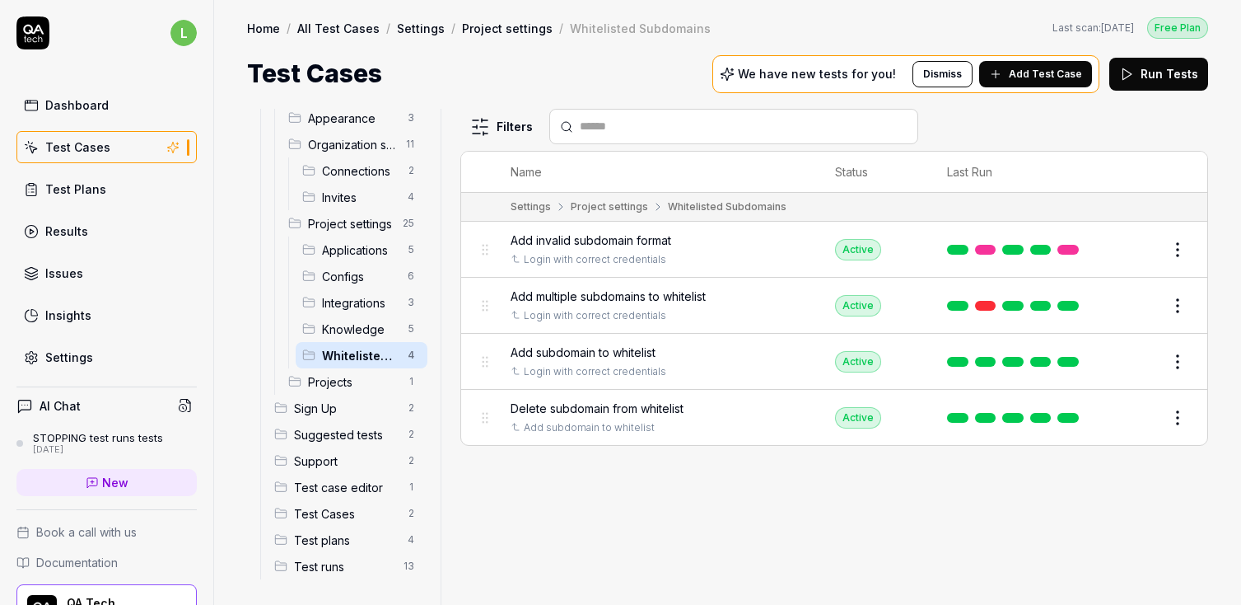
click at [345, 322] on span "Knowledge" at bounding box center [360, 328] width 76 height 17
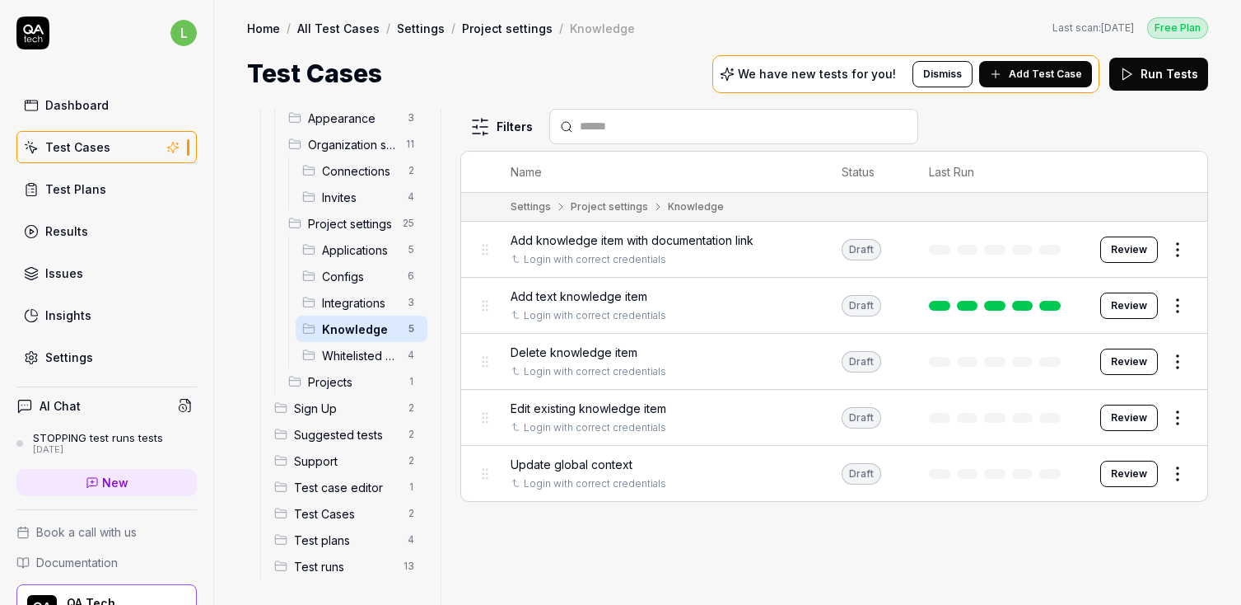
click at [345, 297] on span "Integrations" at bounding box center [360, 302] width 76 height 17
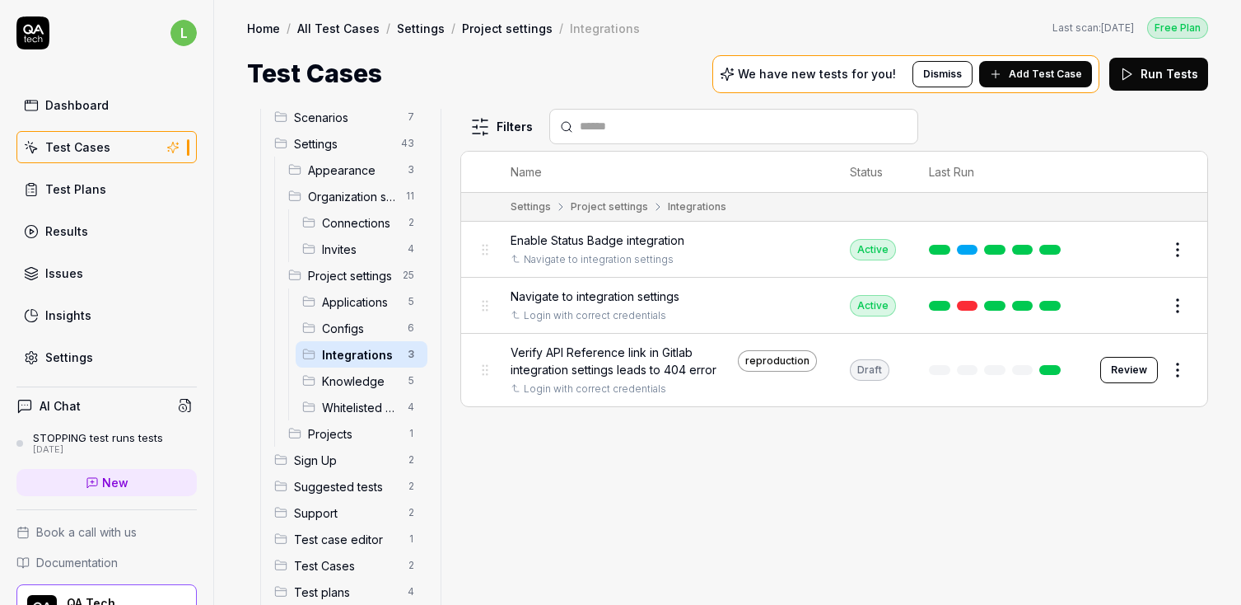
scroll to position [264, 0]
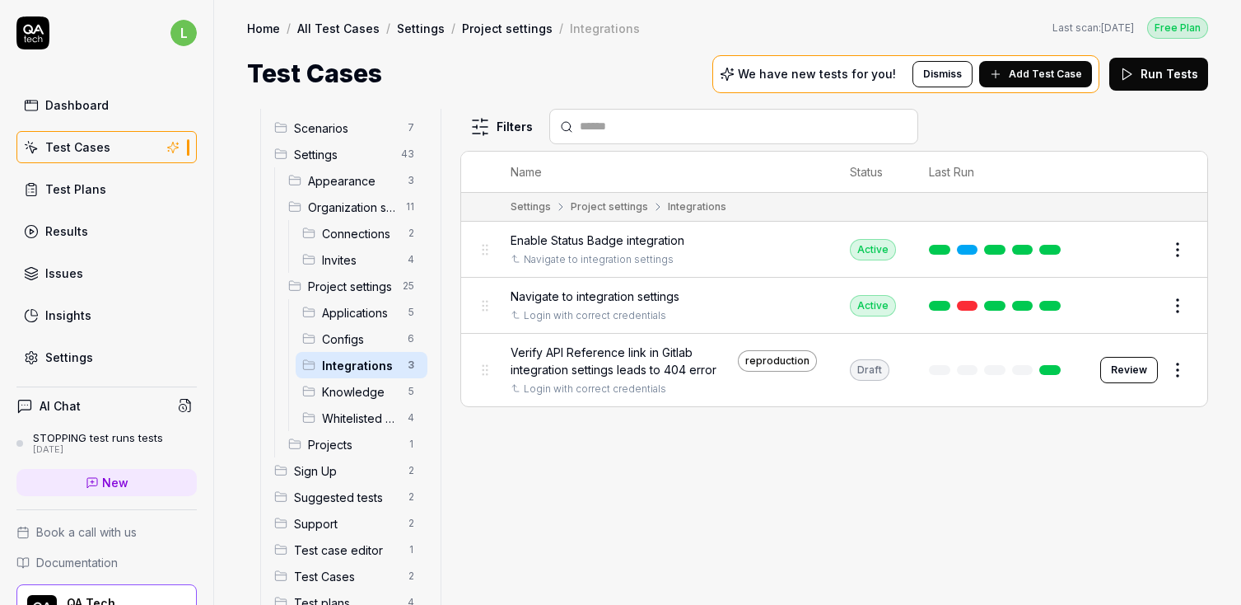
click at [353, 255] on span "Invites" at bounding box center [360, 259] width 76 height 17
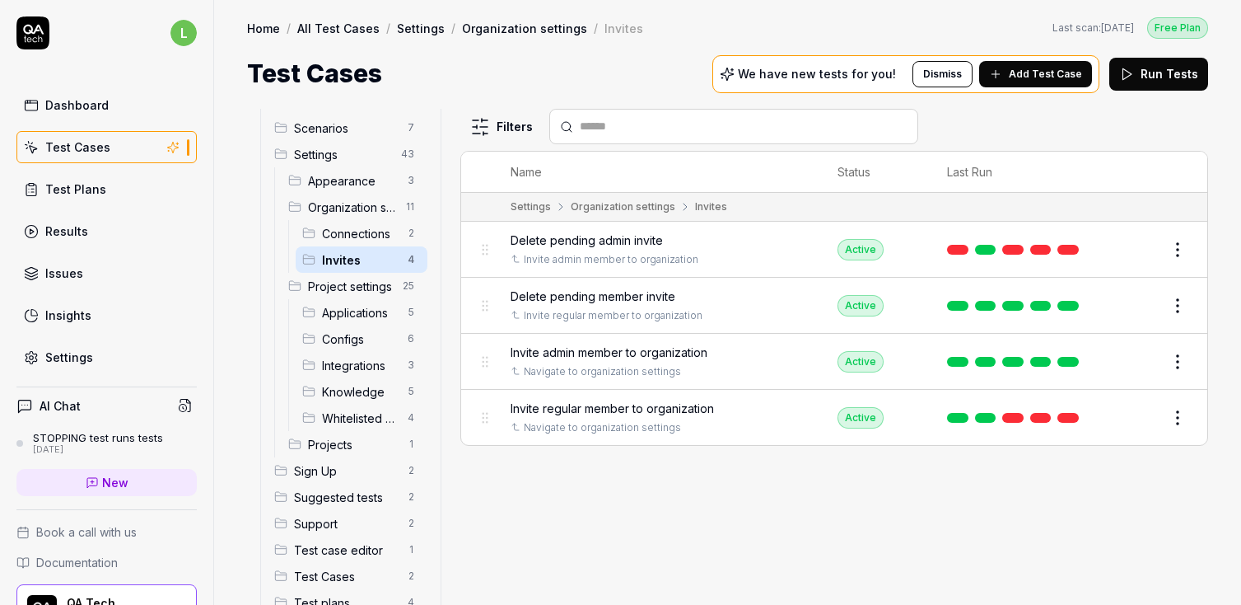
click at [343, 304] on span "Applications" at bounding box center [360, 312] width 76 height 17
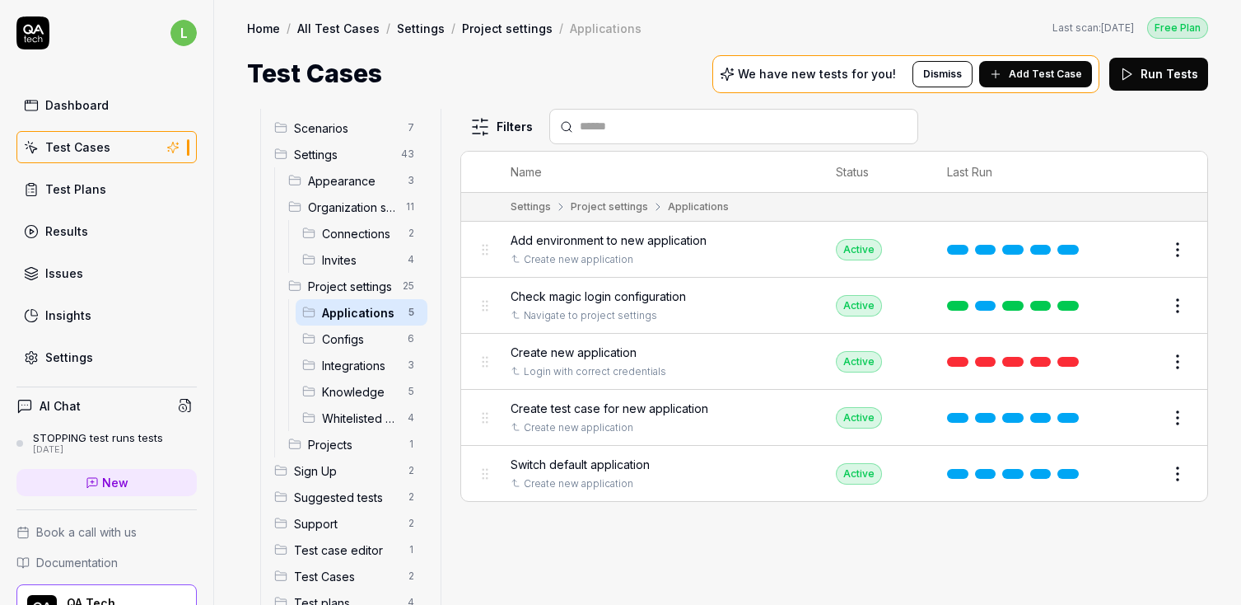
click at [345, 339] on span "Configs" at bounding box center [360, 338] width 76 height 17
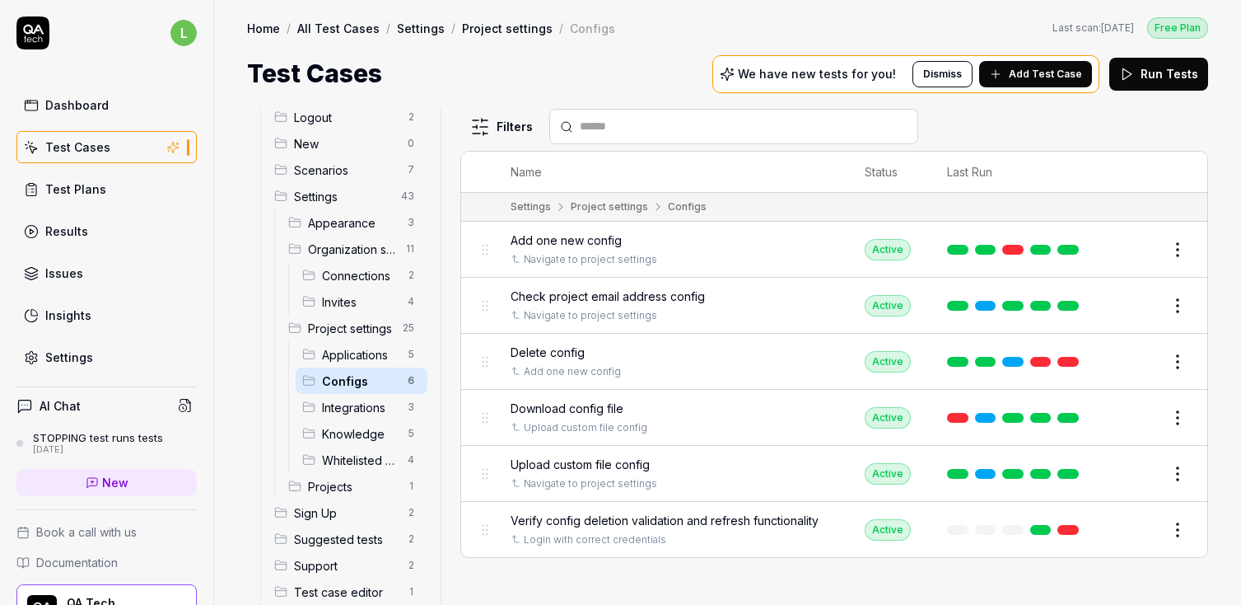
scroll to position [226, 0]
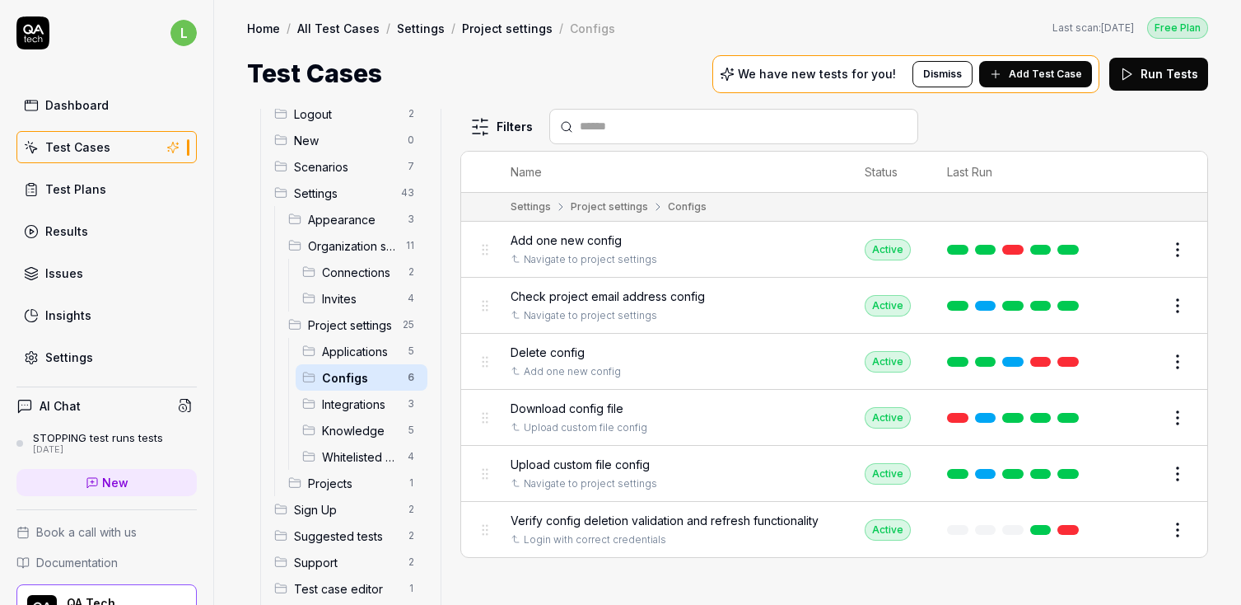
click at [335, 306] on div "Invites 4" at bounding box center [362, 298] width 132 height 26
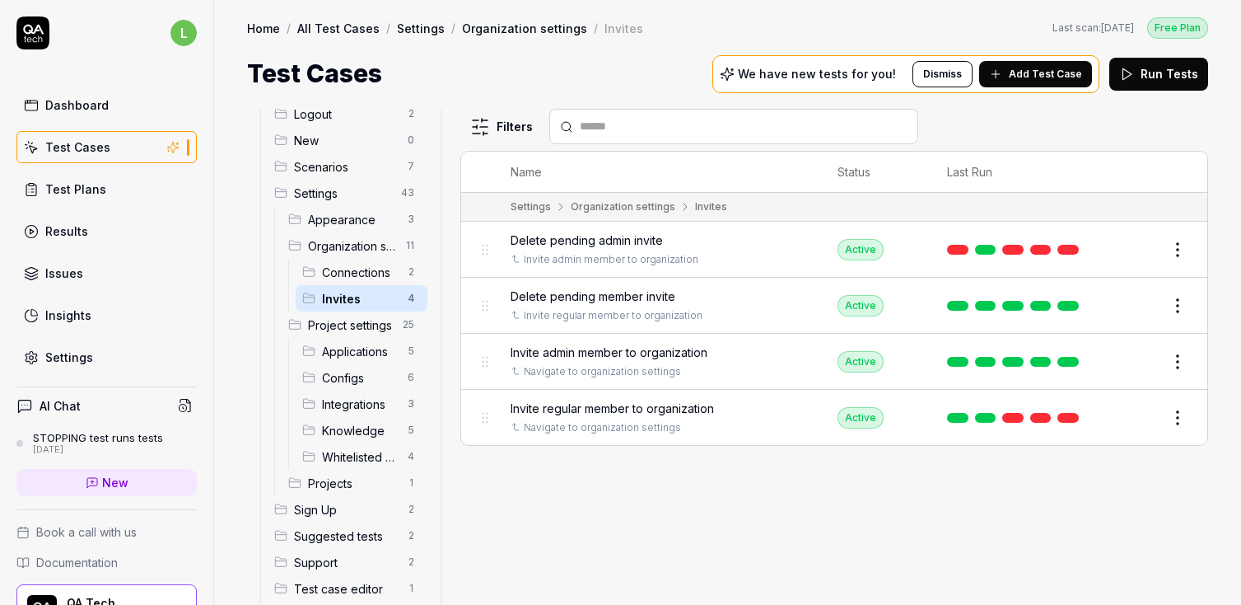
click at [342, 273] on span "Connections" at bounding box center [360, 272] width 76 height 17
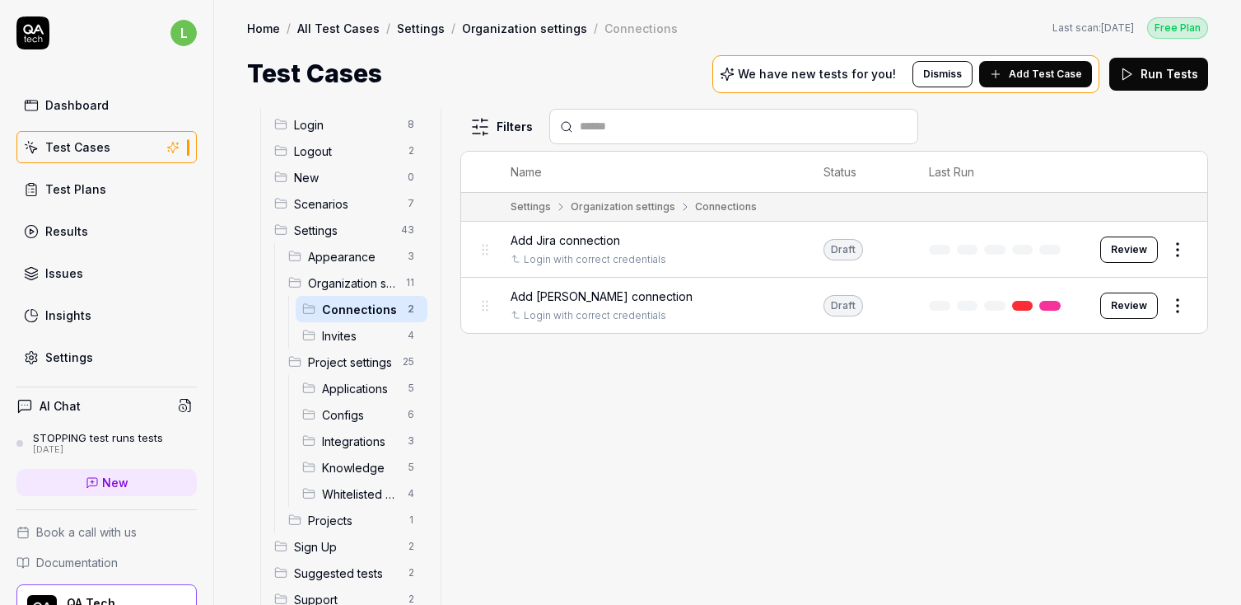
scroll to position [188, 0]
click at [342, 279] on span "Organization settings" at bounding box center [352, 283] width 88 height 17
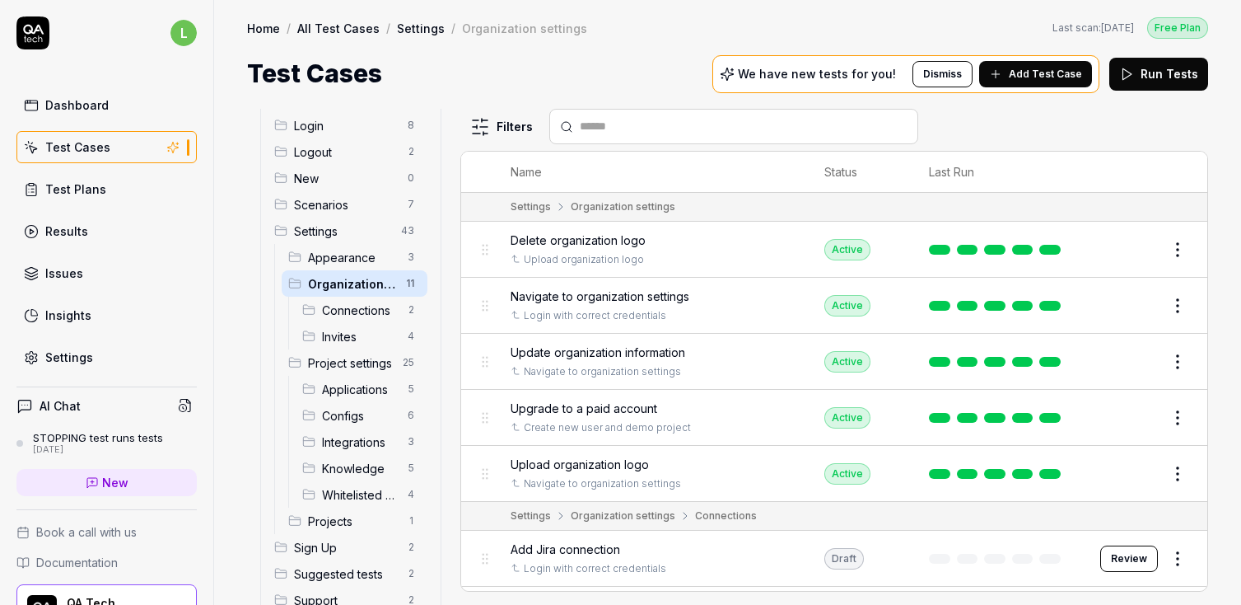
click at [341, 267] on div "Appearance 3" at bounding box center [355, 257] width 146 height 26
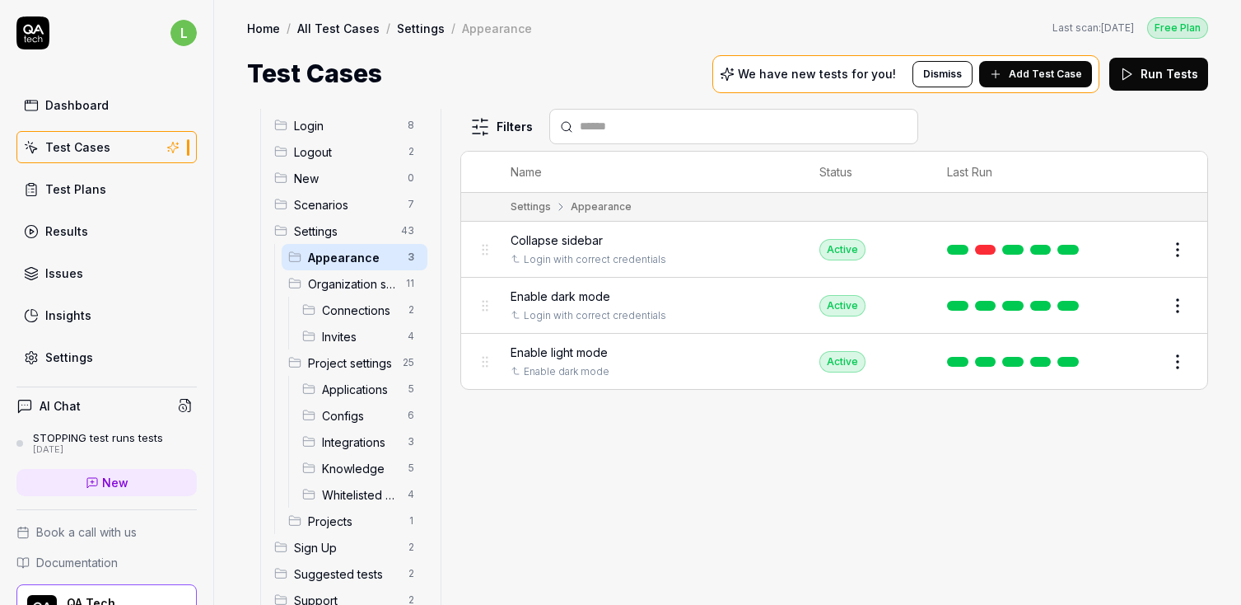
scroll to position [158, 0]
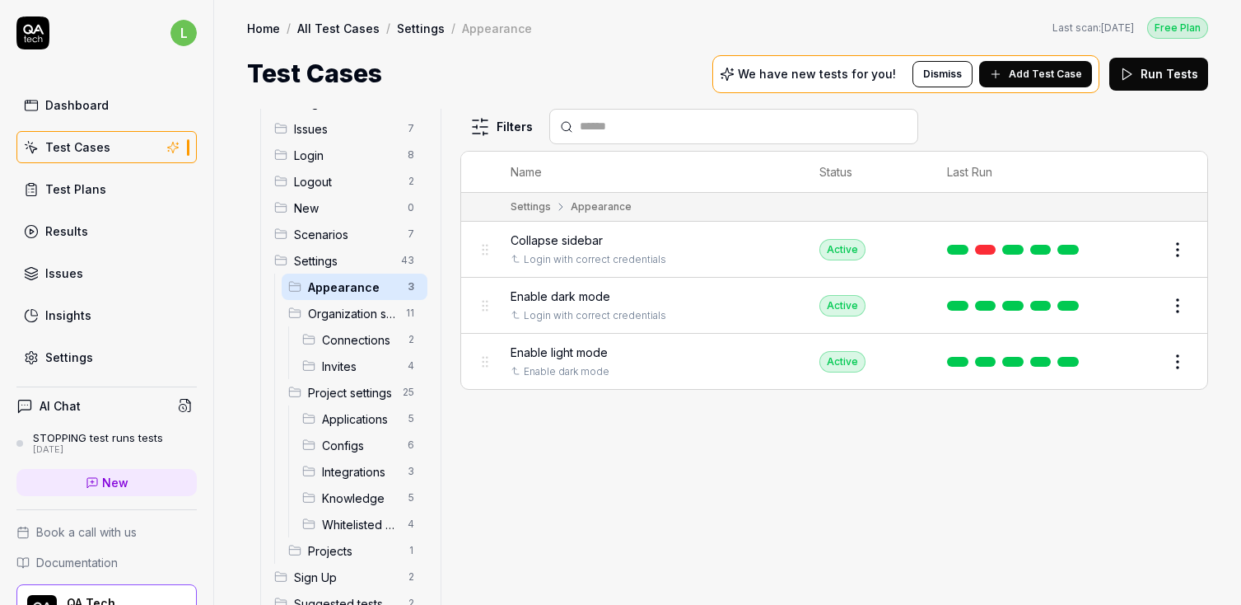
click at [317, 213] on span "New" at bounding box center [346, 207] width 104 height 17
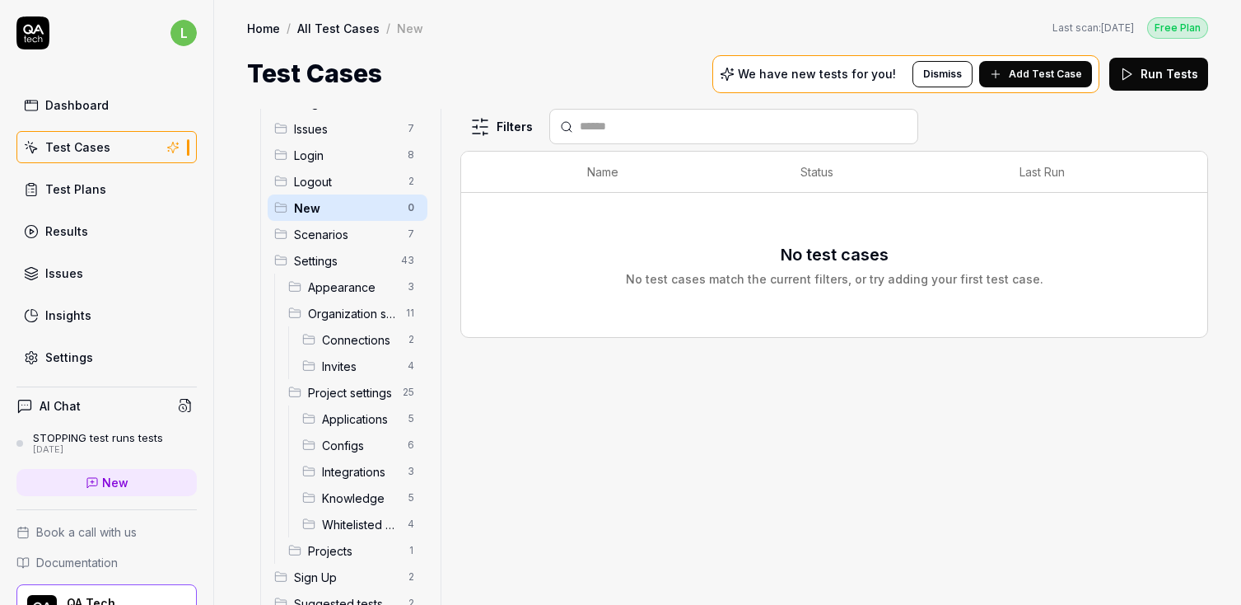
click at [322, 227] on span "Scenarios" at bounding box center [346, 234] width 104 height 17
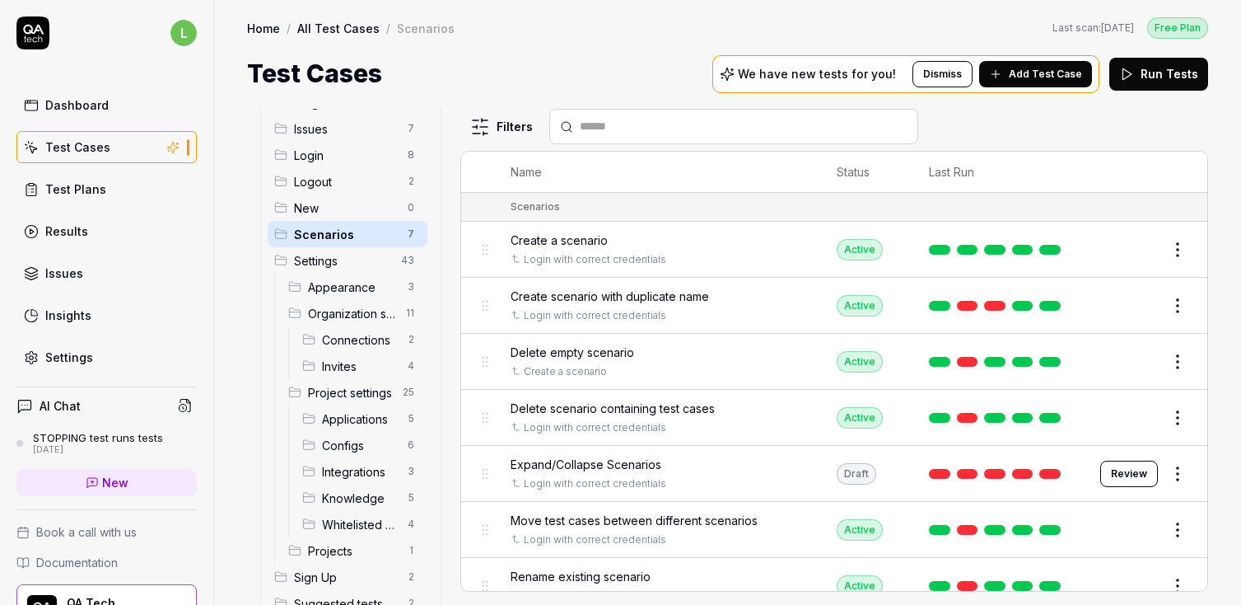
scroll to position [327, 0]
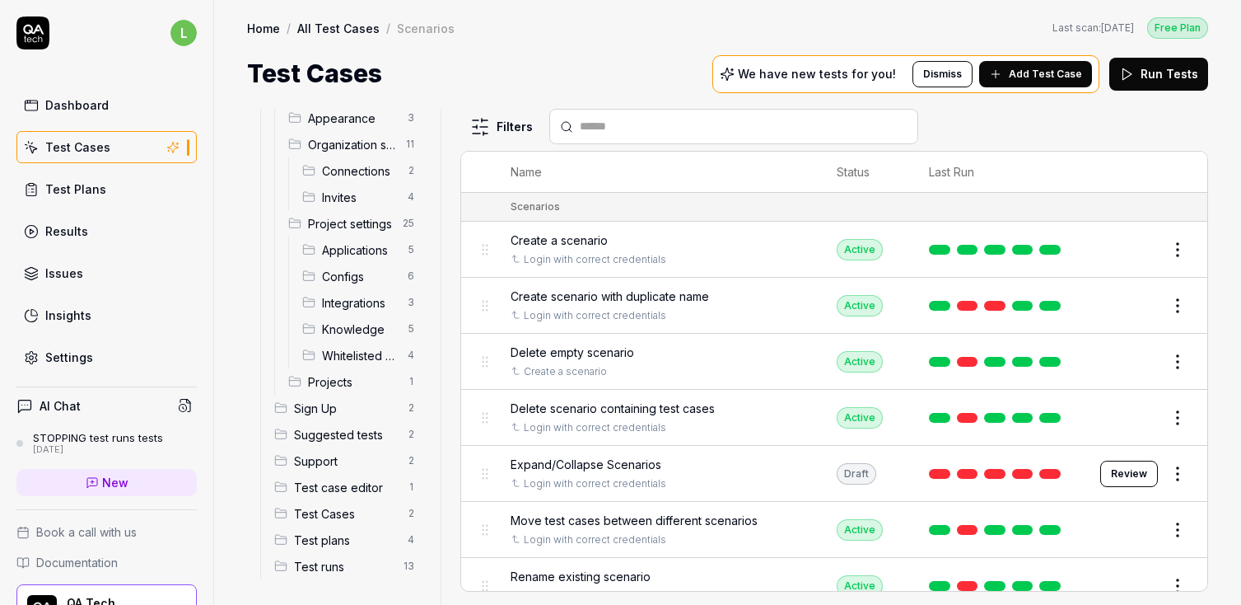
click at [320, 569] on span "Test runs" at bounding box center [344, 566] width 100 height 17
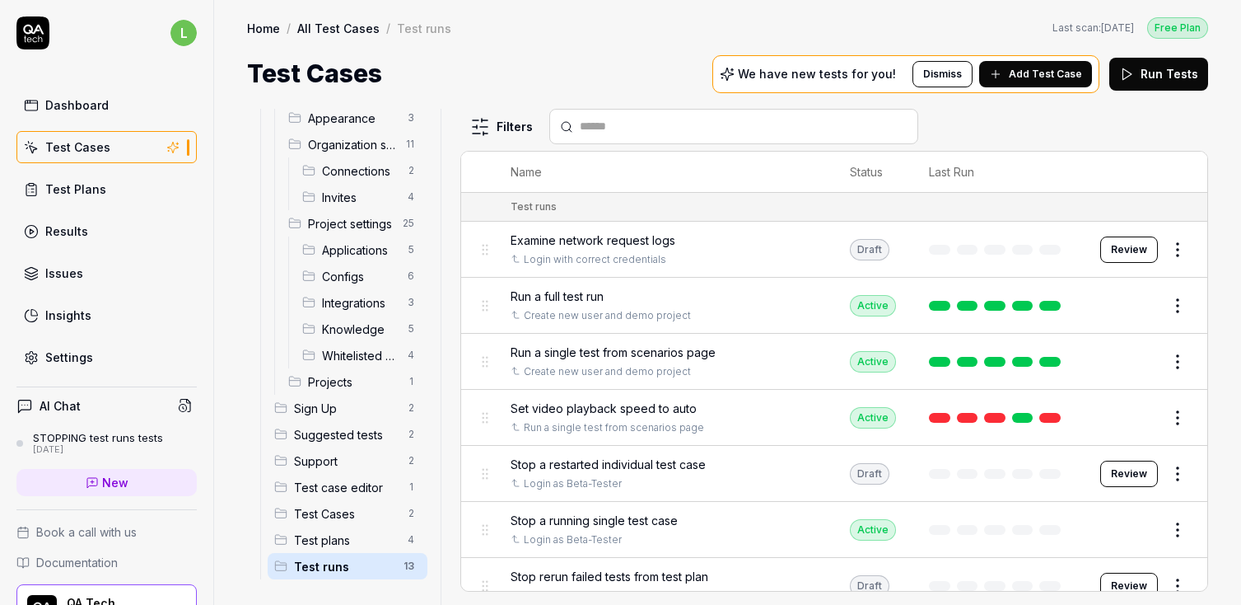
click at [321, 551] on div "Test plans 4" at bounding box center [348, 539] width 160 height 26
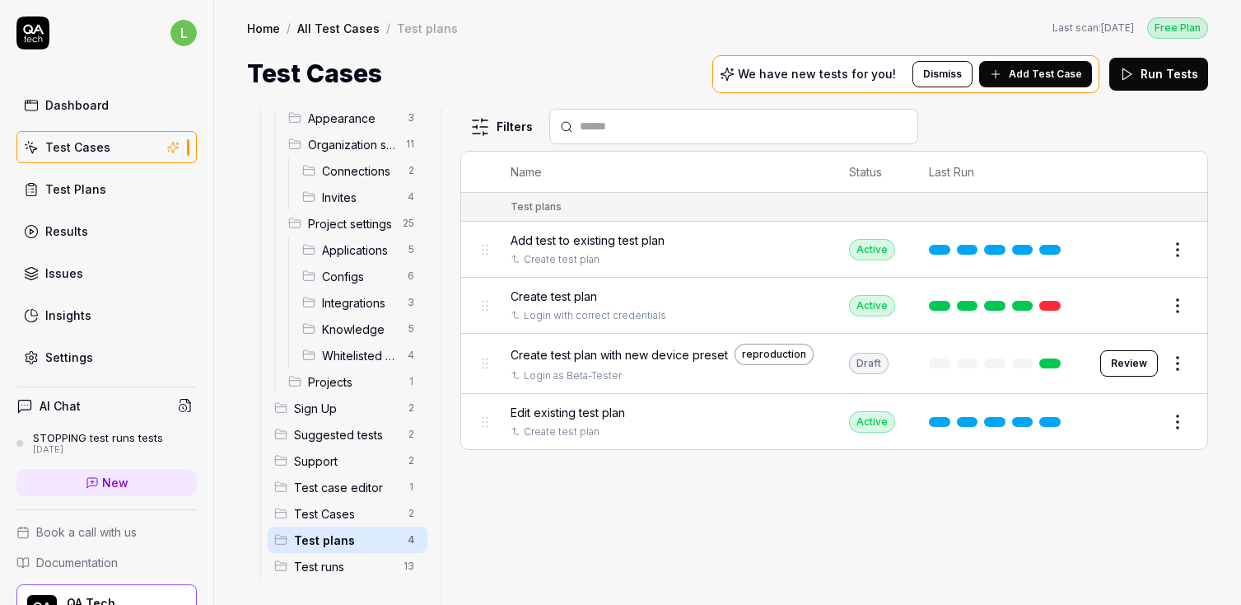
click at [324, 521] on div "Test Cases 2" at bounding box center [348, 513] width 160 height 26
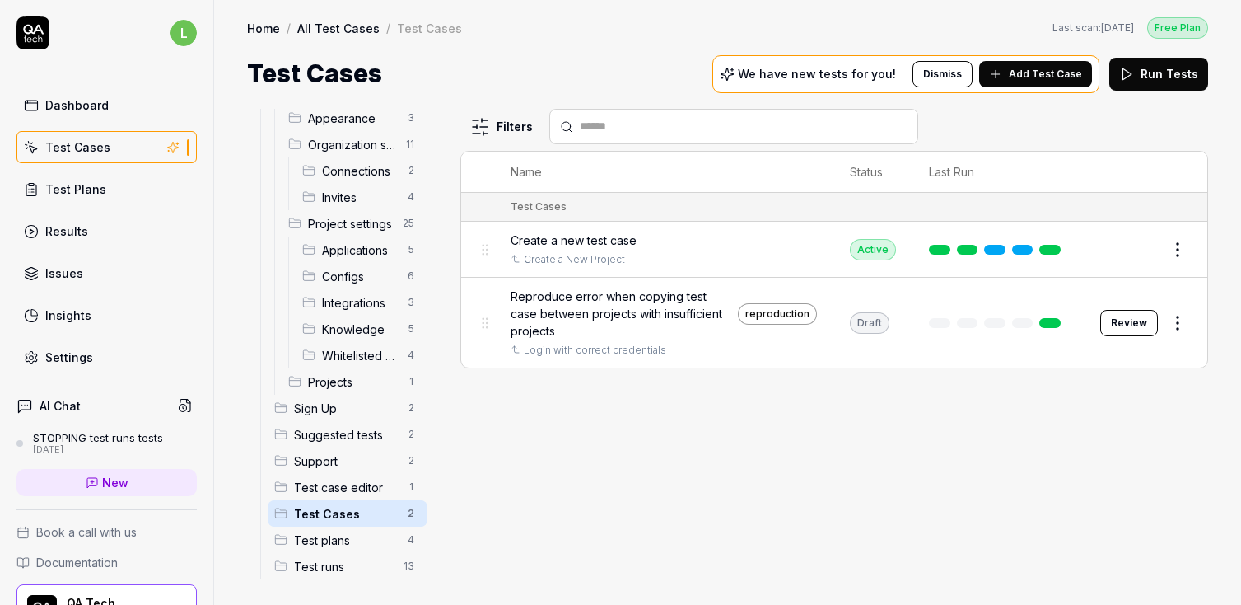
click at [324, 501] on div "Test Cases 2" at bounding box center [348, 513] width 160 height 26
click at [321, 483] on span "Test case editor" at bounding box center [346, 487] width 104 height 17
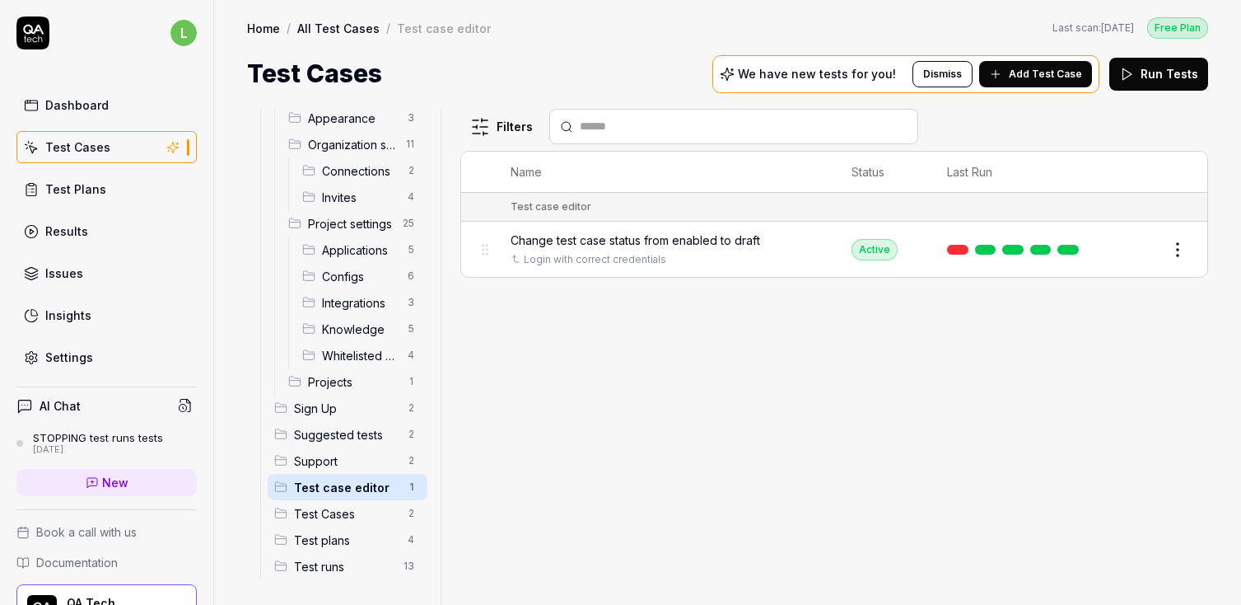
click at [322, 439] on span "Suggested tests" at bounding box center [346, 434] width 104 height 17
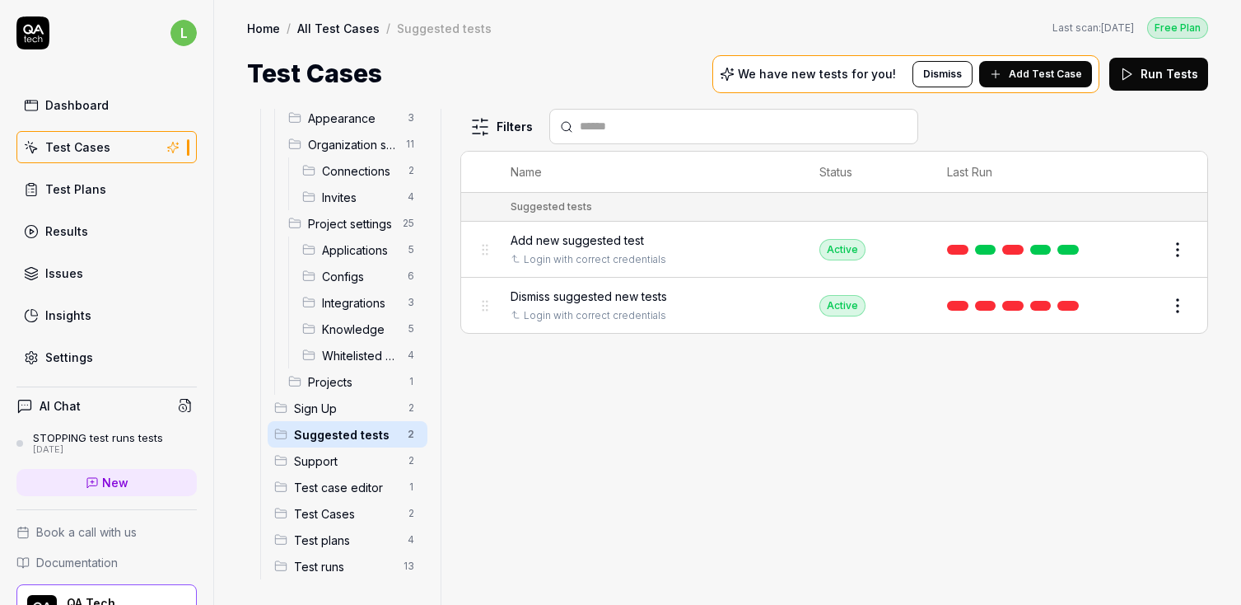
click at [316, 461] on span "Support" at bounding box center [346, 460] width 104 height 17
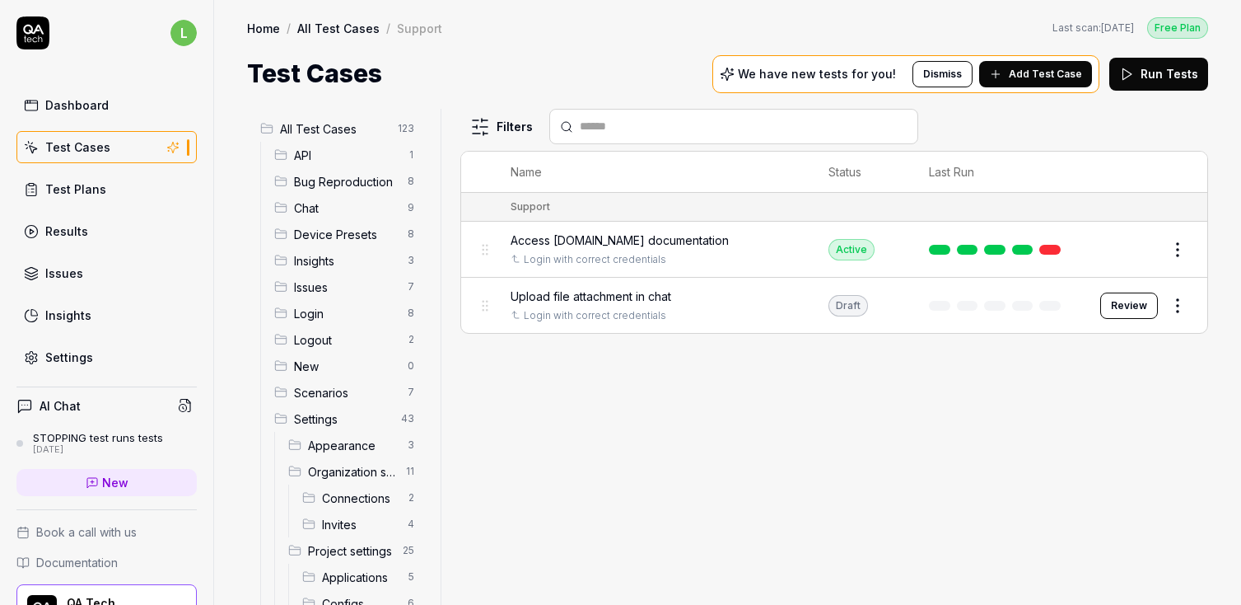
click at [316, 130] on span "All Test Cases" at bounding box center [334, 128] width 108 height 17
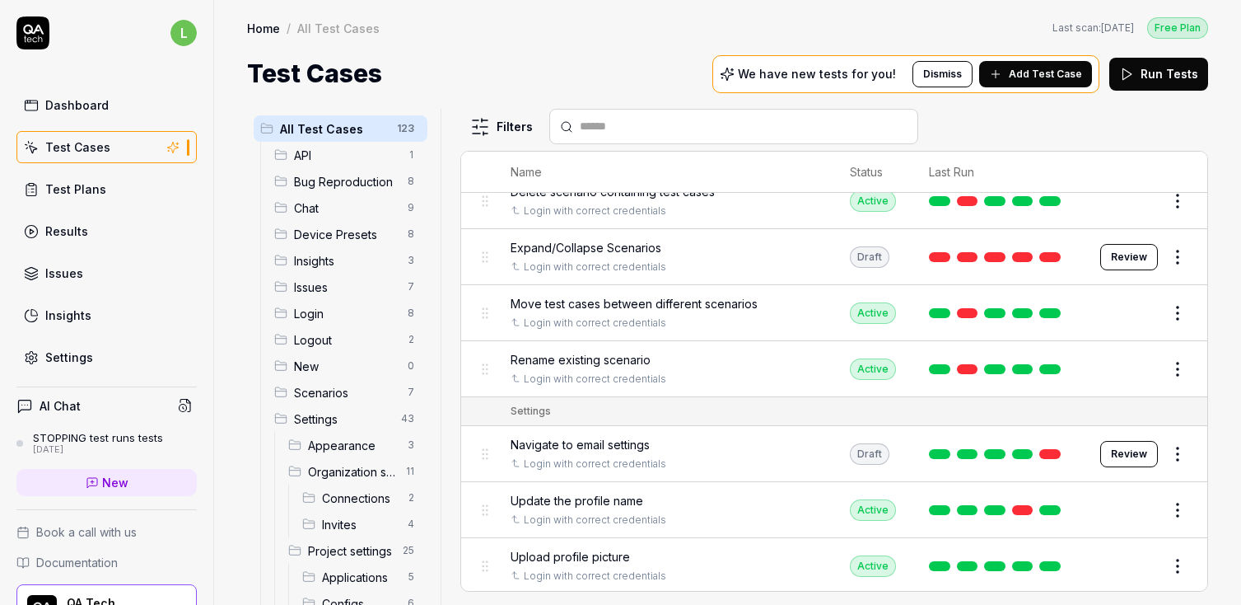
scroll to position [3267, 0]
